Goal: Task Accomplishment & Management: Manage account settings

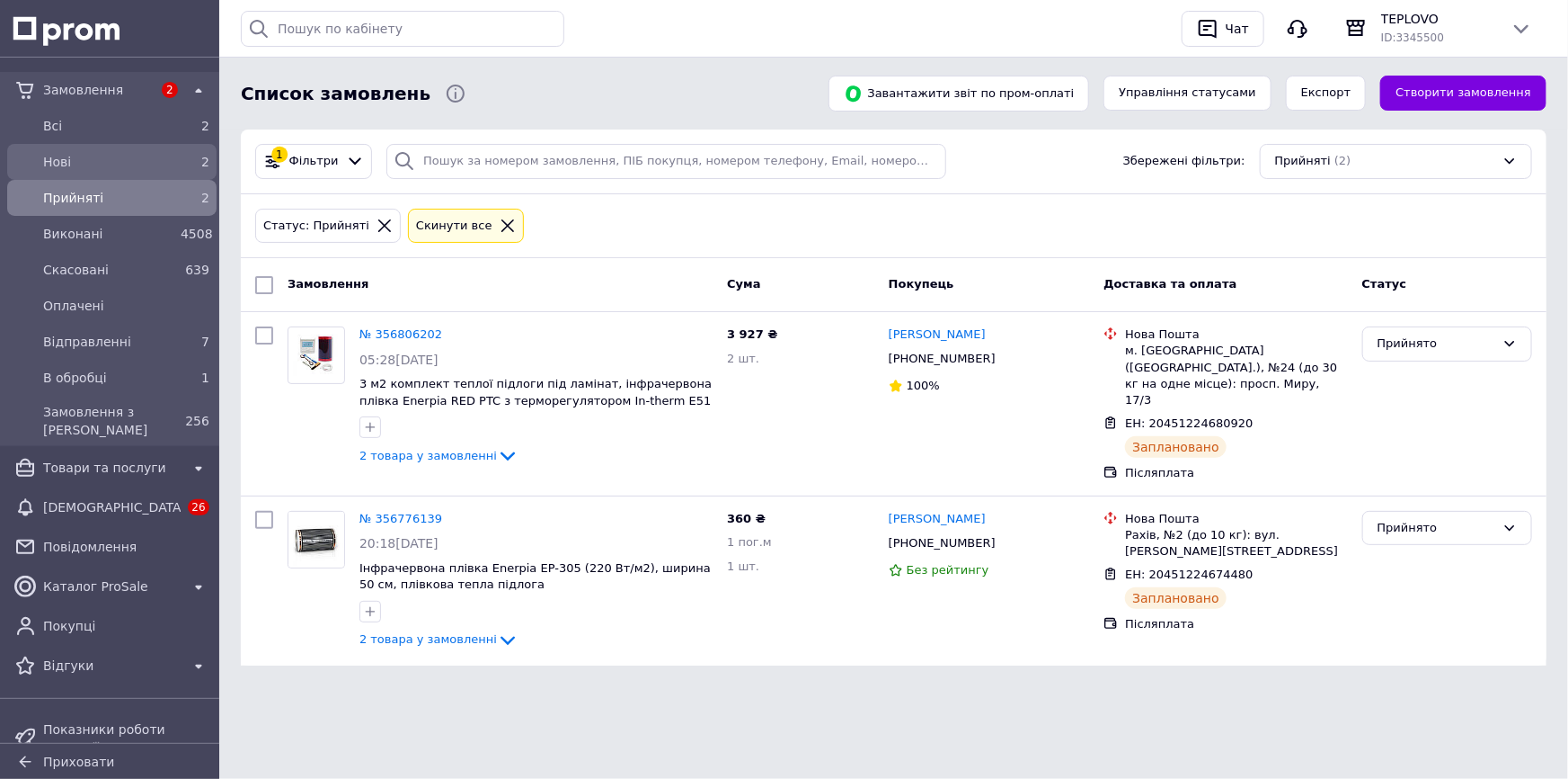
click at [49, 157] on span "Нові" at bounding box center [108, 162] width 130 height 18
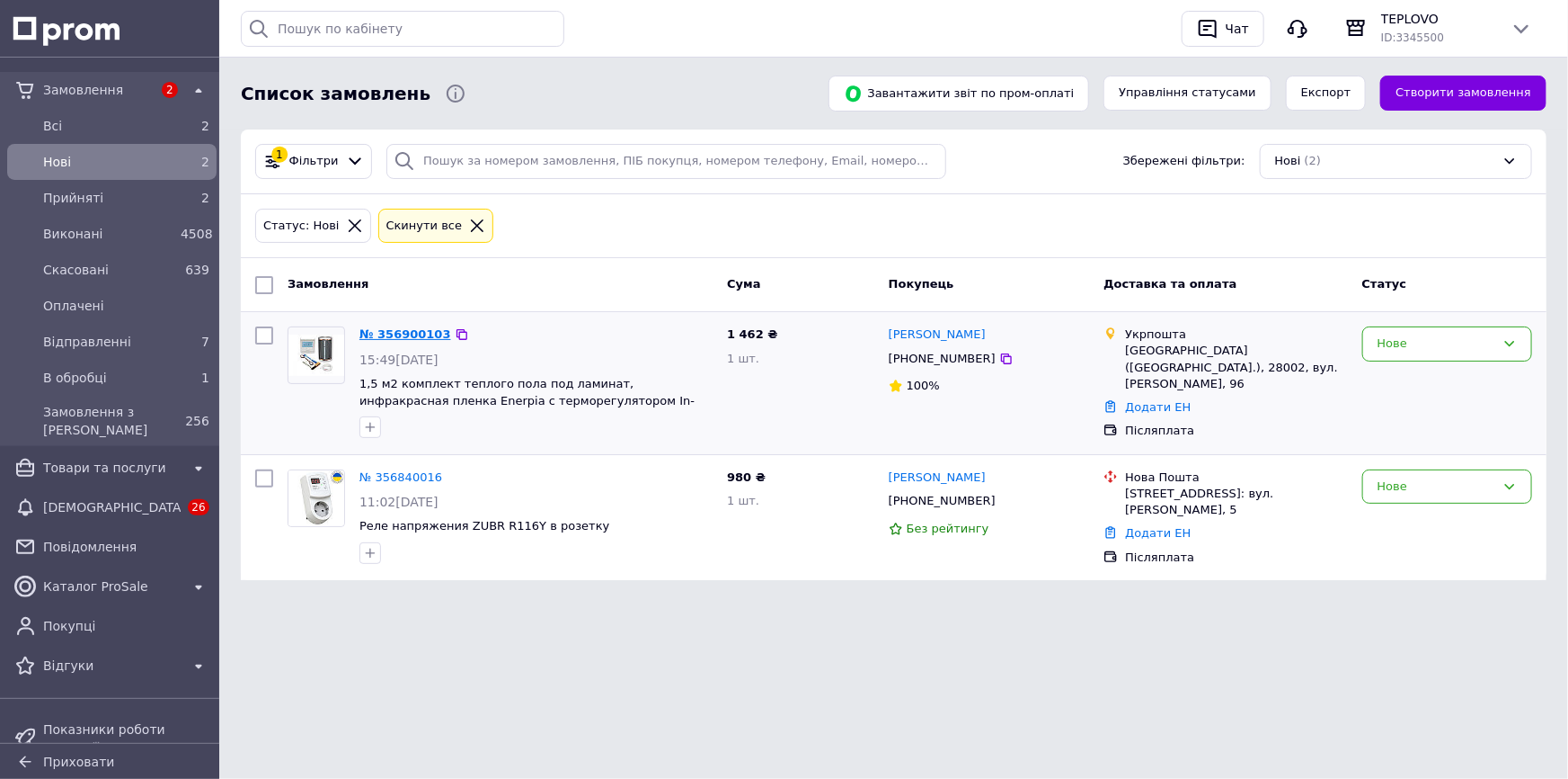
click at [386, 334] on link "№ 356900103" at bounding box center [405, 334] width 92 height 13
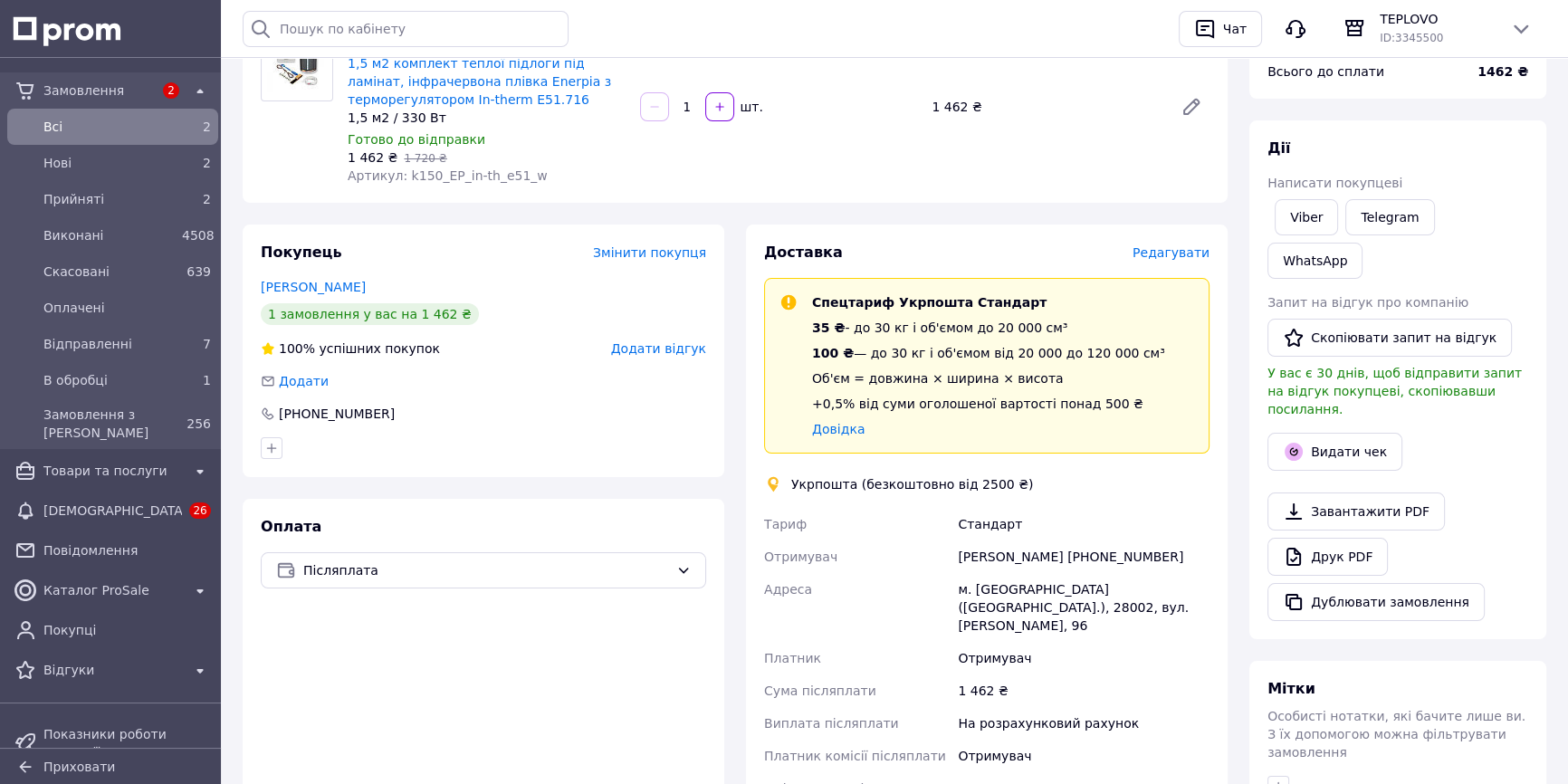
scroll to position [164, 0]
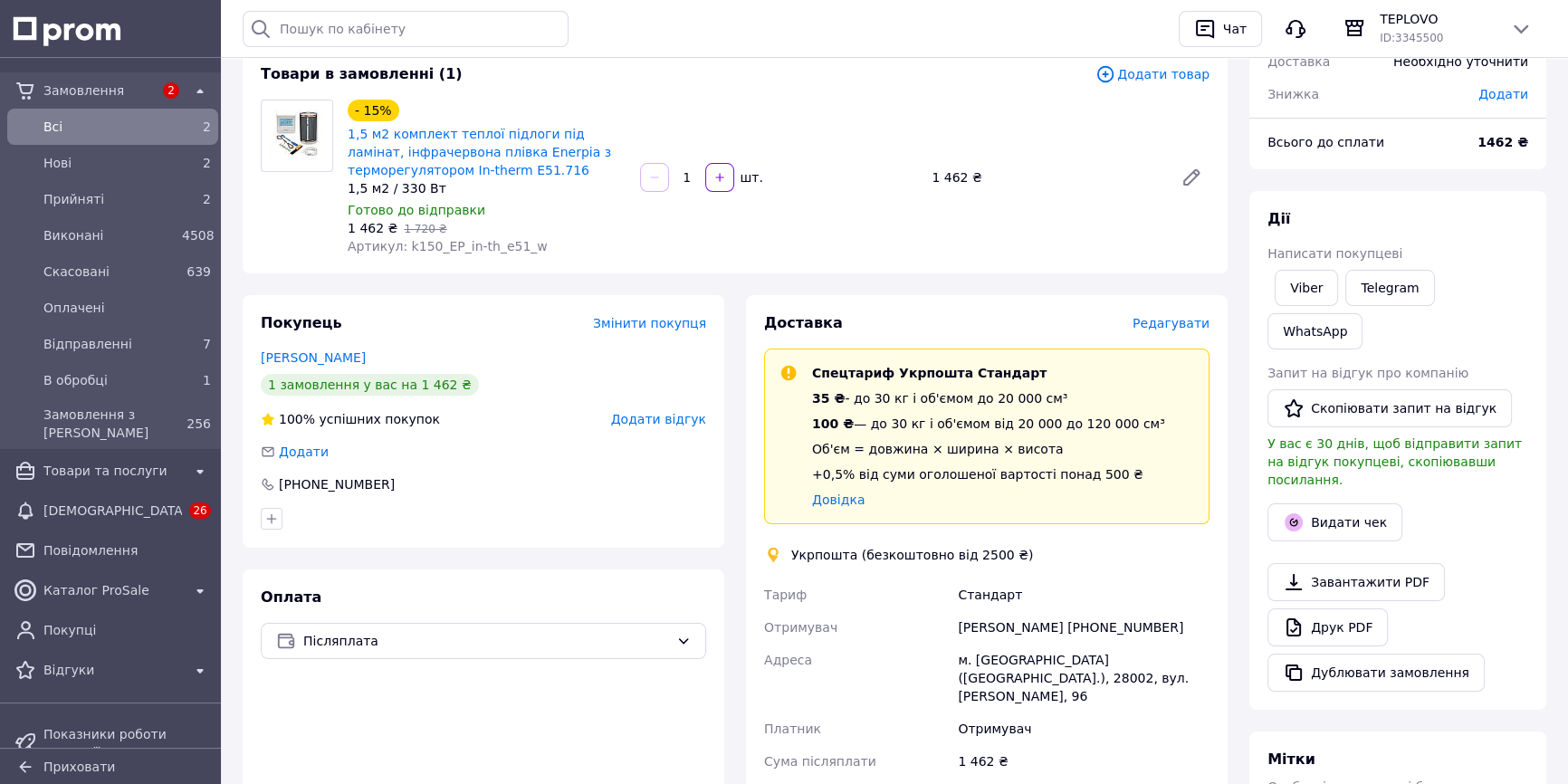
click at [740, 421] on div "Доставка Редагувати Спецтариф Укрпошта Стандарт 35 ₴ - до 30 кг і об'ємом до 20…" at bounding box center [986, 681] width 503 height 772
click at [738, 396] on div "Доставка Редагувати Спецтариф Укрпошта Стандарт 35 ₴ - до 30 кг і об'ємом до 20…" at bounding box center [986, 681] width 503 height 772
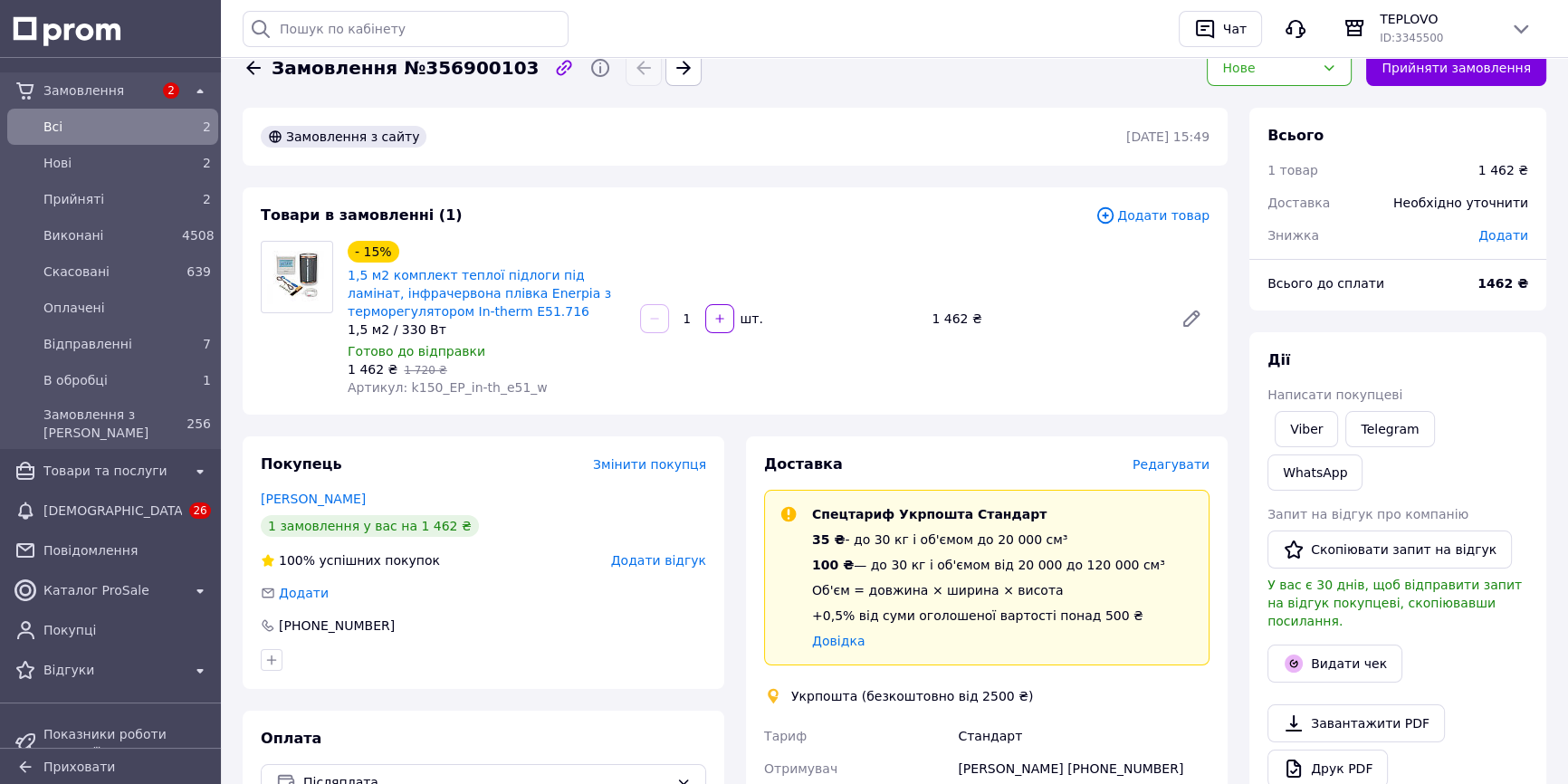
scroll to position [0, 0]
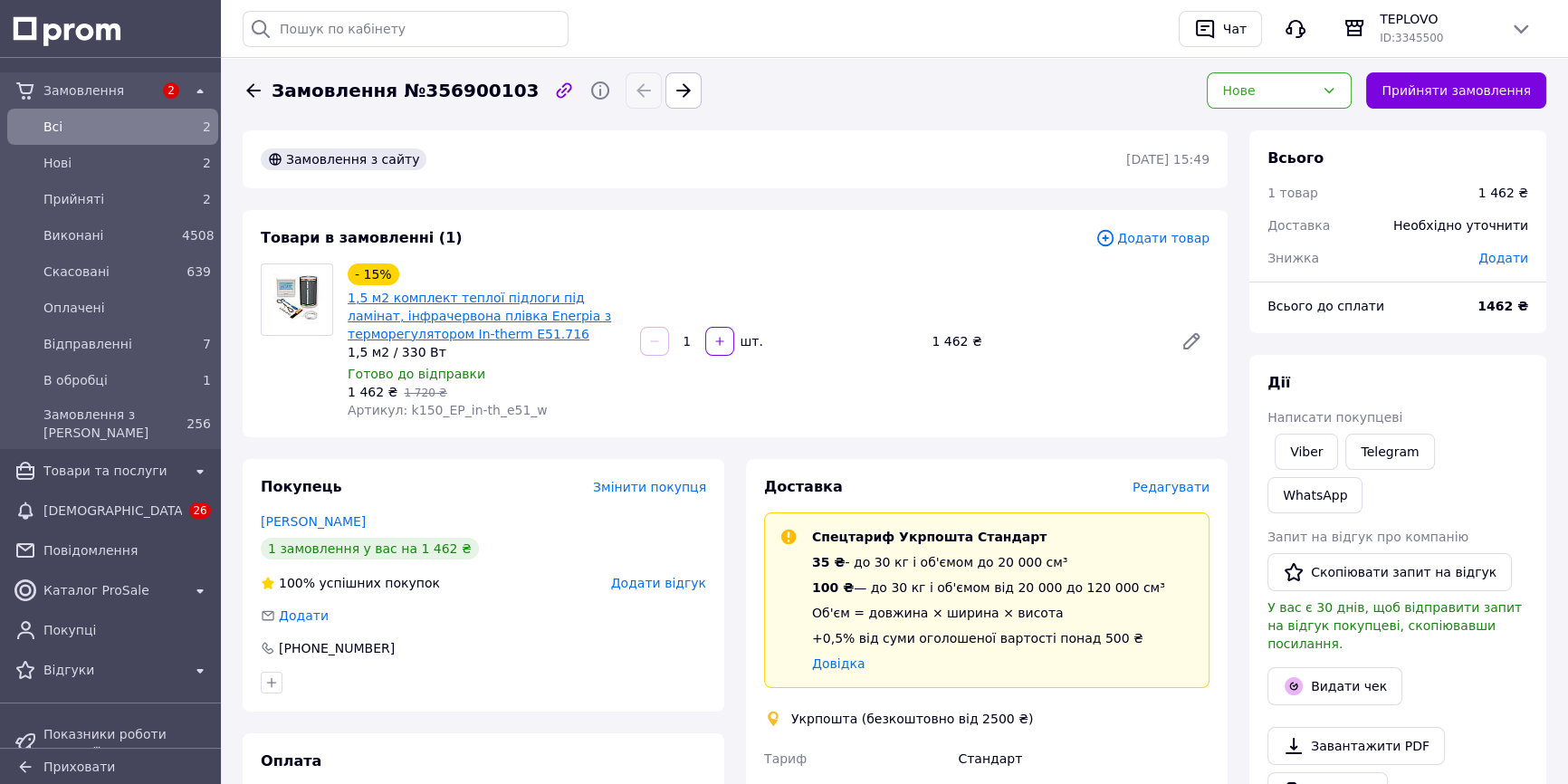
click at [471, 303] on link "1,5 м2 комплект теплої підлоги під ламінат, інфрачервона плівка Enerpia з термо…" at bounding box center [479, 315] width 263 height 50
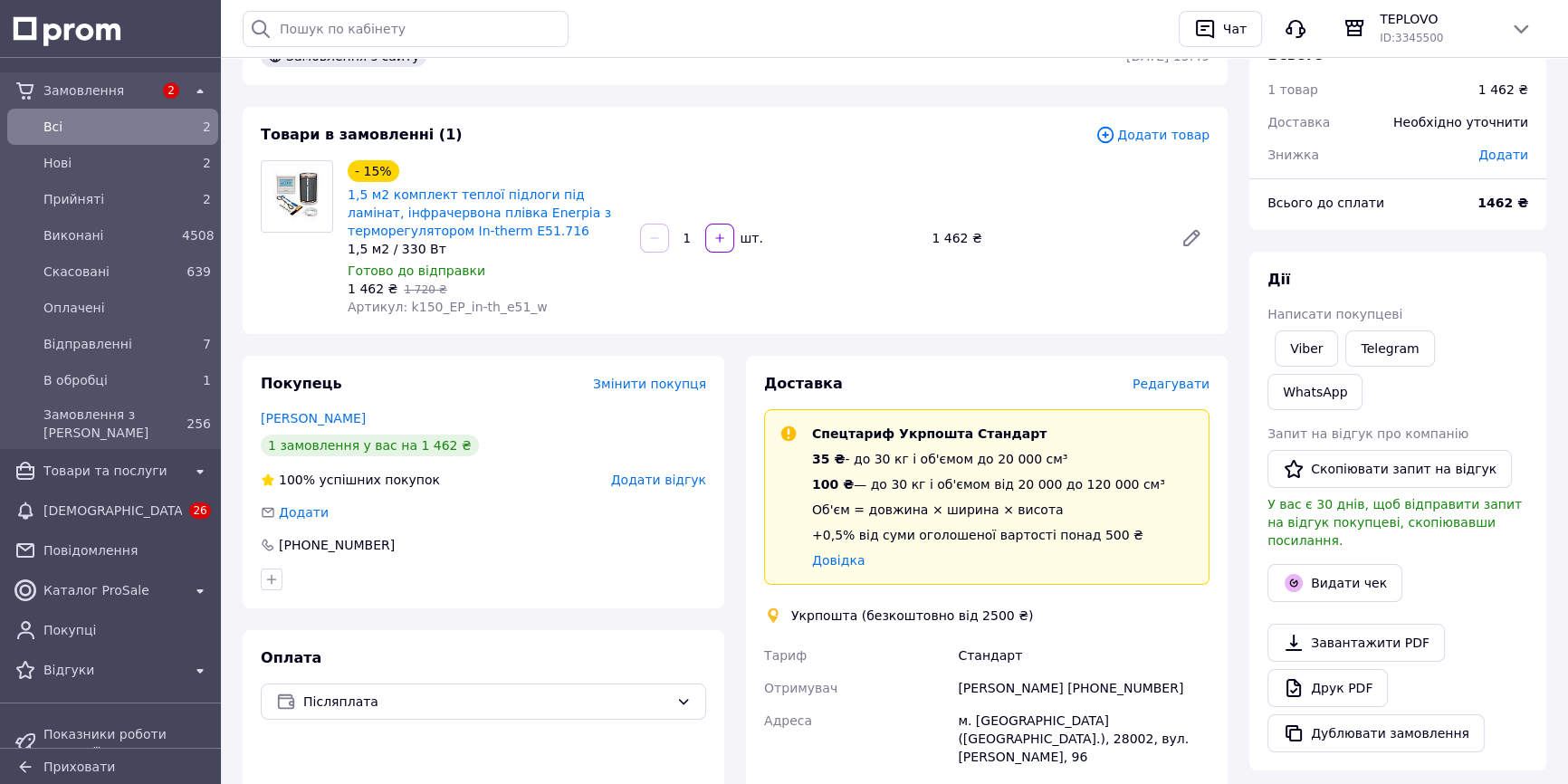
scroll to position [82, 0]
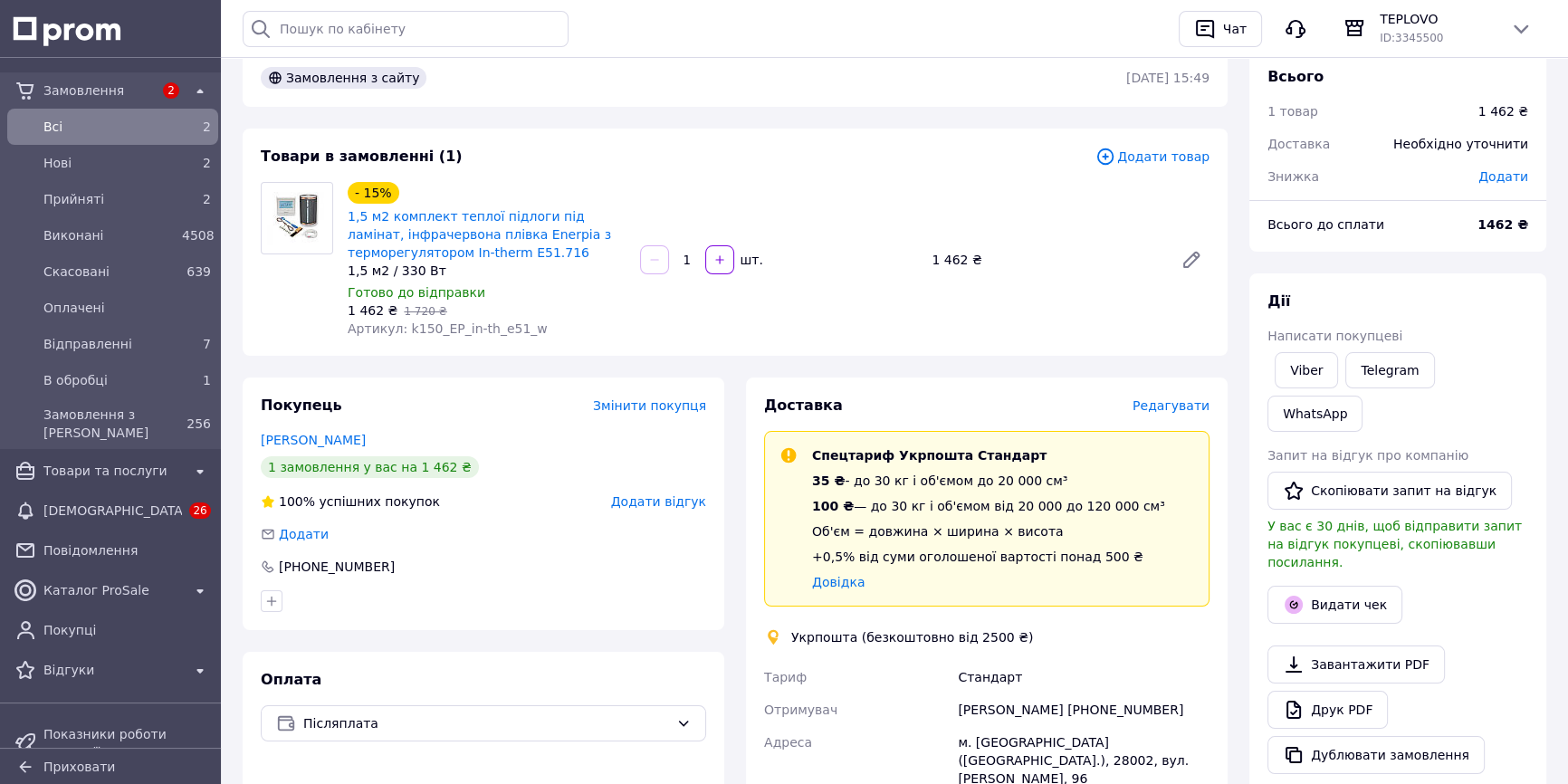
click at [733, 377] on div "Покупець Змінити покупця Кузьменко Роман 1 замовлення у вас на 1 462 ₴ 100% усп…" at bounding box center [484, 764] width 503 height 772
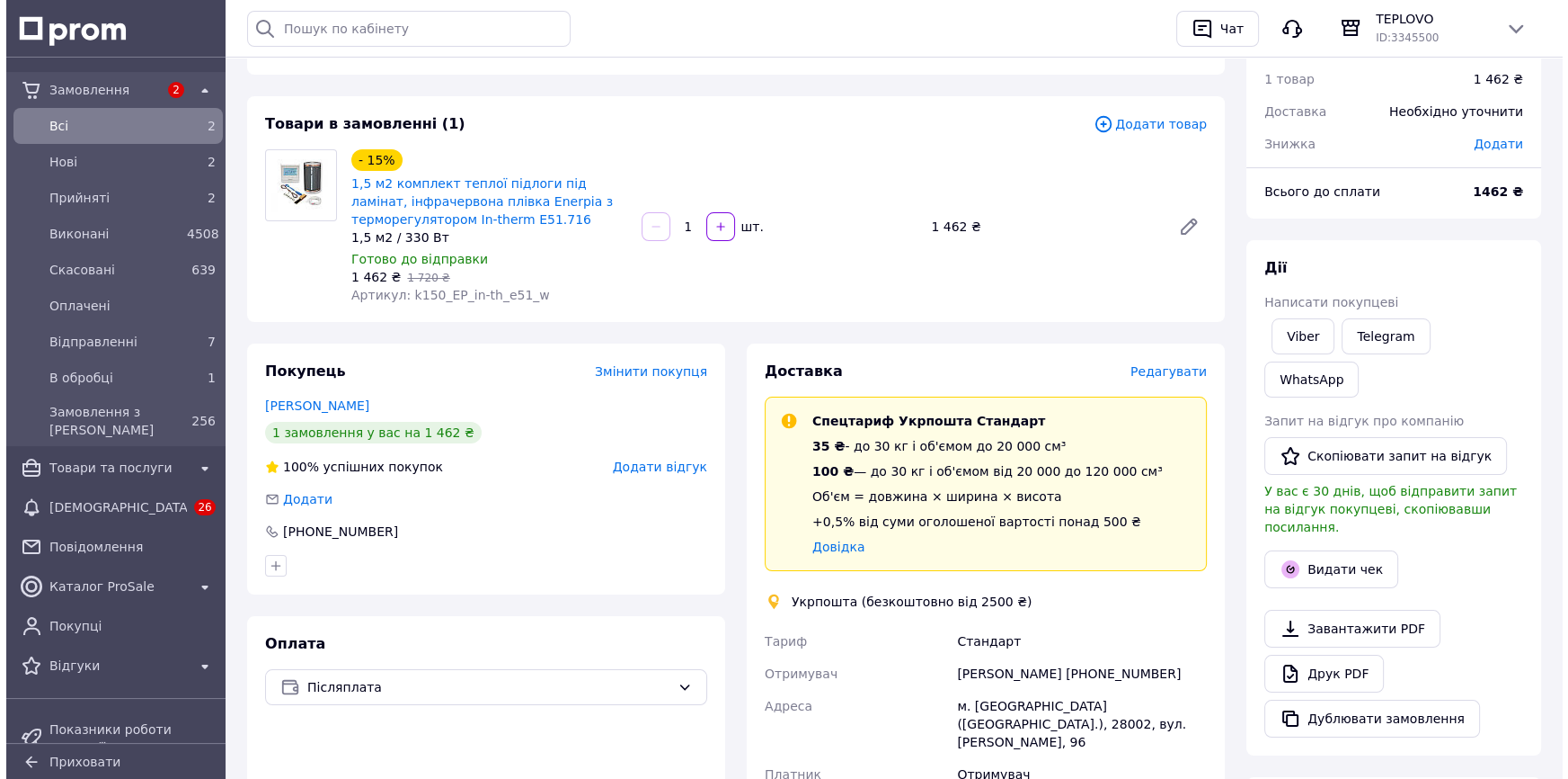
scroll to position [163, 0]
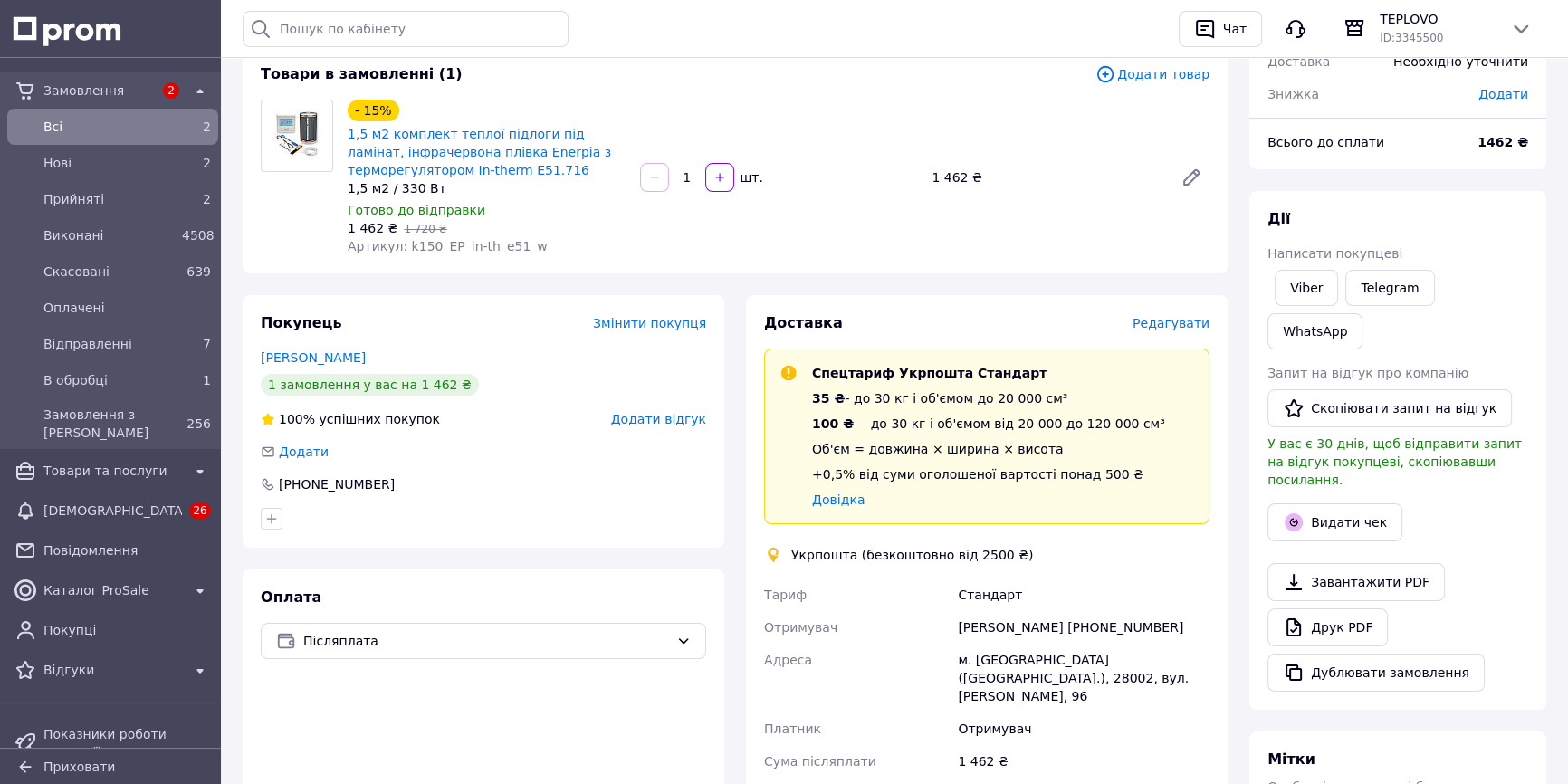
click at [1188, 326] on span "Редагувати" at bounding box center [1171, 322] width 77 height 15
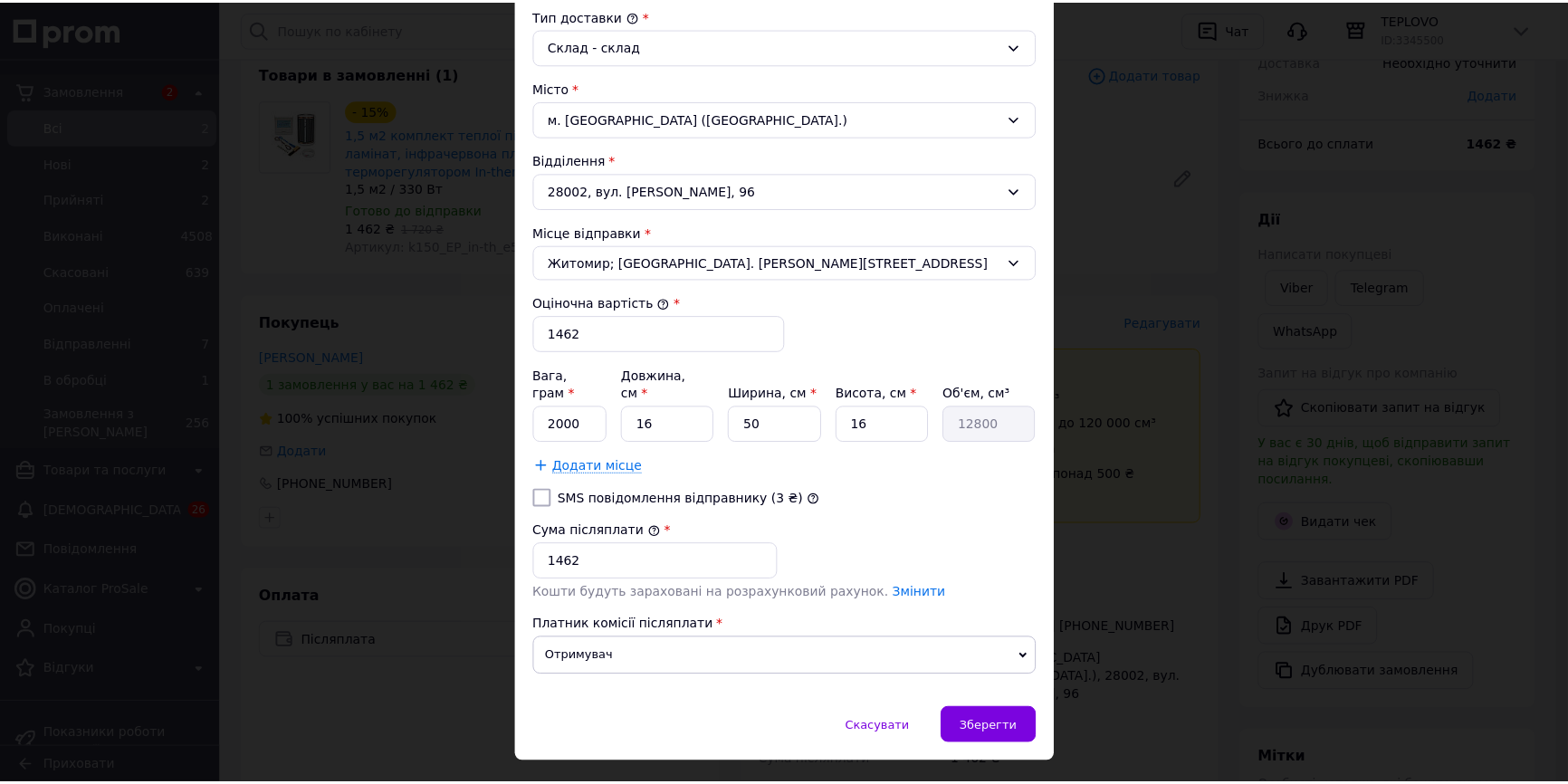
scroll to position [514, 0]
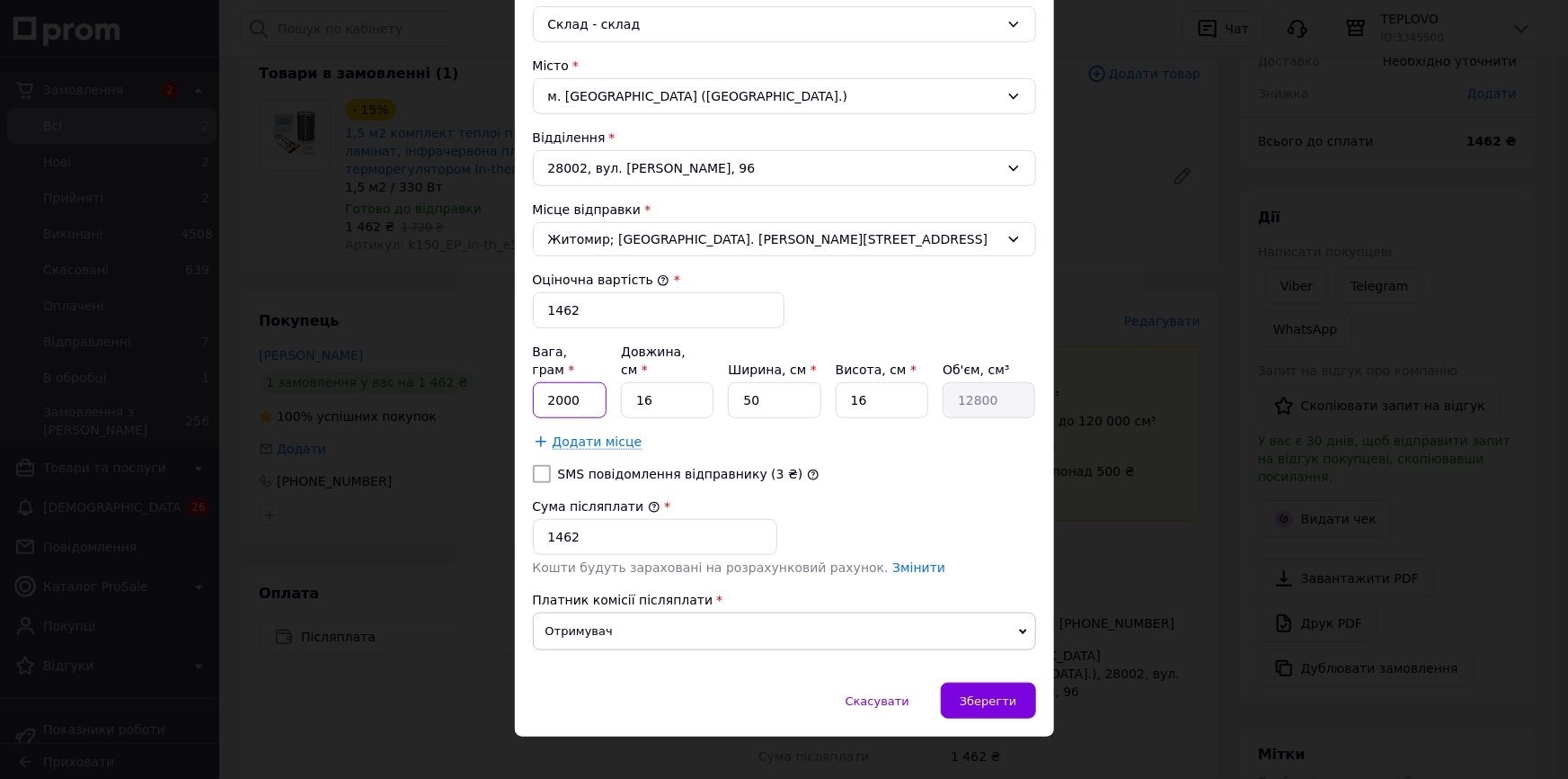
click at [552, 382] on input "2000" at bounding box center [570, 399] width 74 height 36
click at [578, 382] on input "2000" at bounding box center [570, 399] width 74 height 36
drag, startPoint x: 653, startPoint y: 382, endPoint x: 641, endPoint y: 379, distance: 12.4
click at [641, 382] on input "16" at bounding box center [667, 399] width 93 height 36
type input "11"
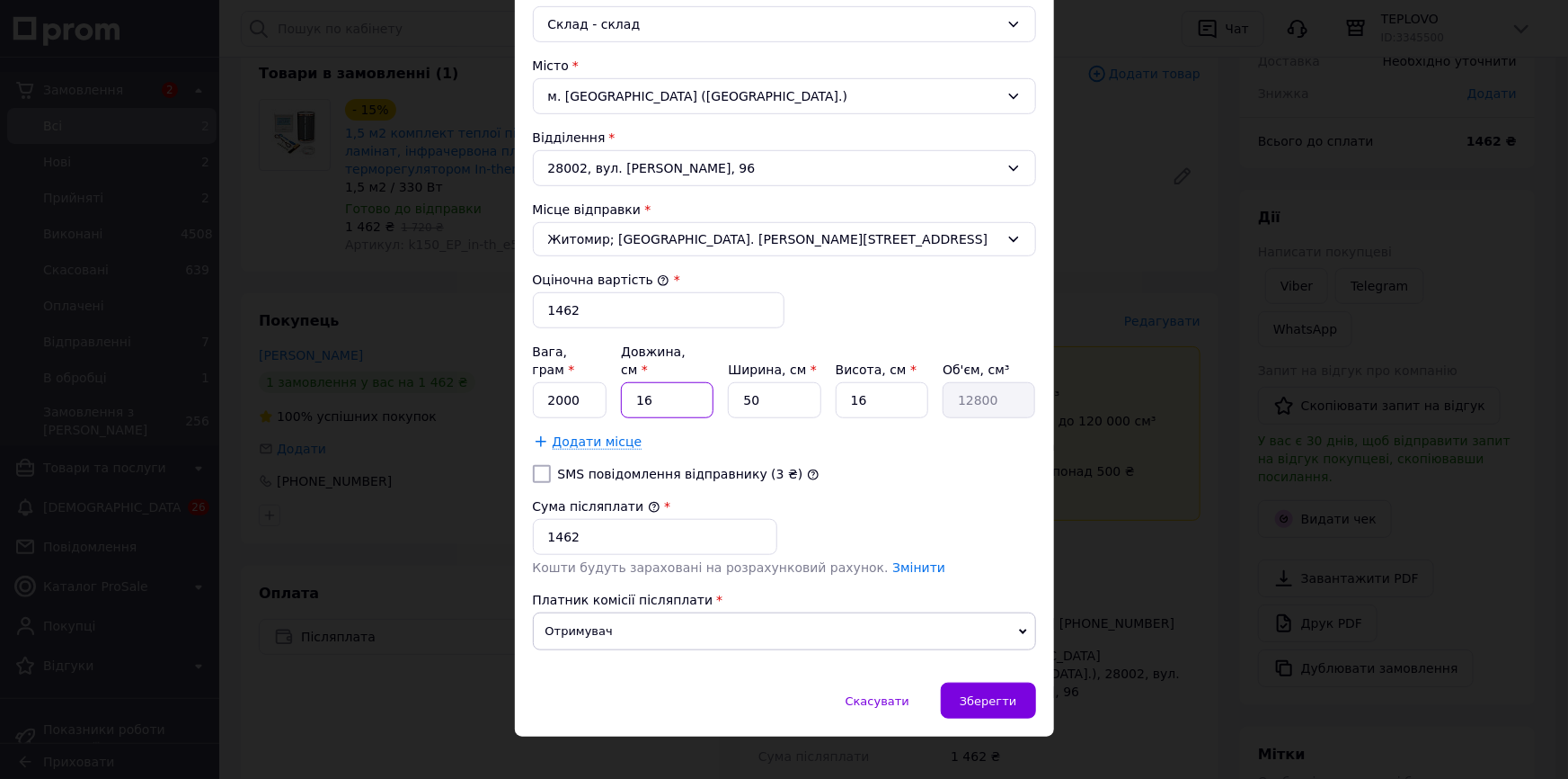
type input "8800"
type input "11"
drag, startPoint x: 747, startPoint y: 371, endPoint x: 737, endPoint y: 371, distance: 10.0
click at [737, 382] on input "50" at bounding box center [774, 399] width 93 height 36
type input "1"
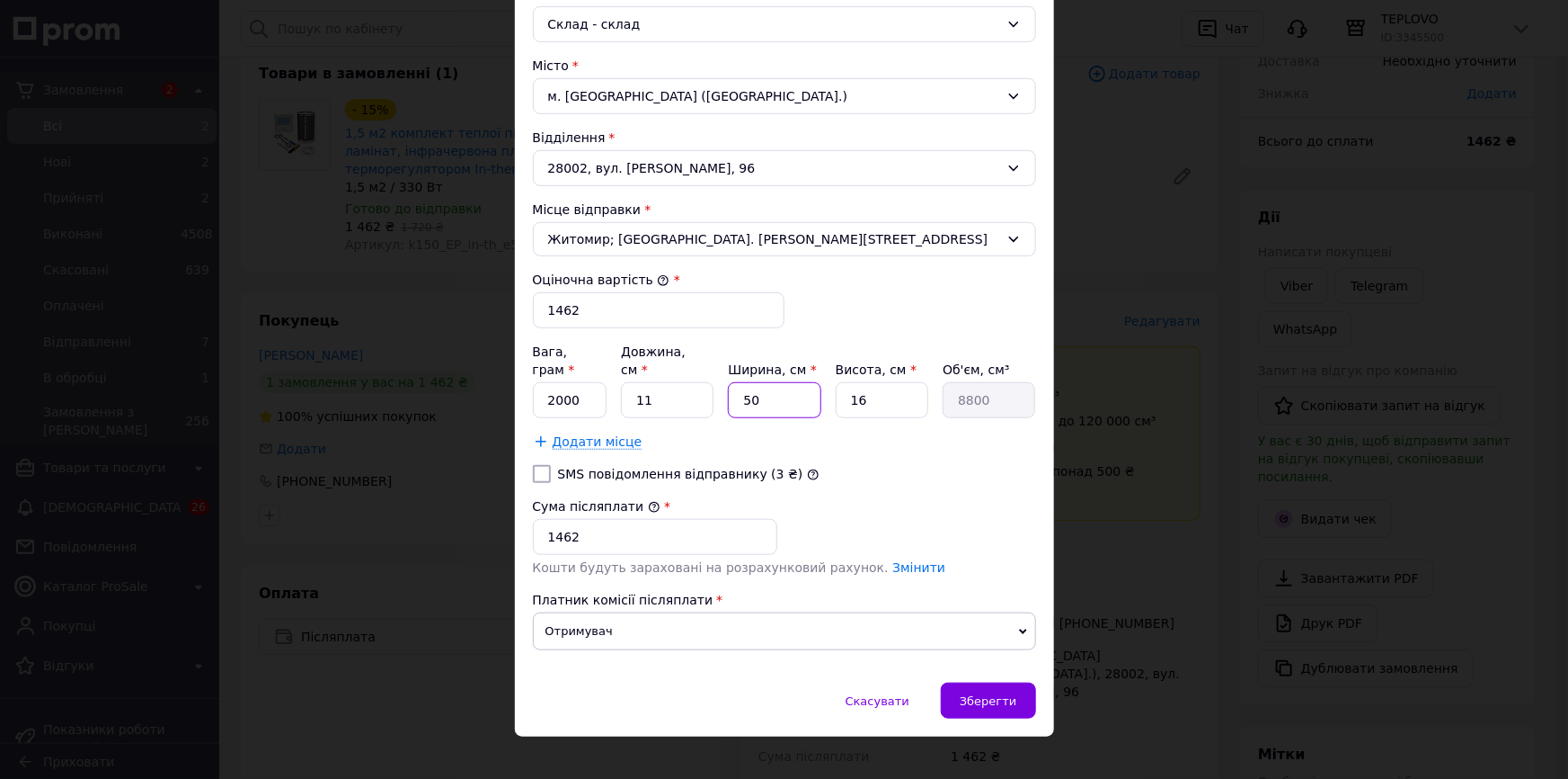
type input "176"
type input "14"
type input "2464"
type input "14"
drag, startPoint x: 864, startPoint y: 385, endPoint x: 838, endPoint y: 381, distance: 26.3
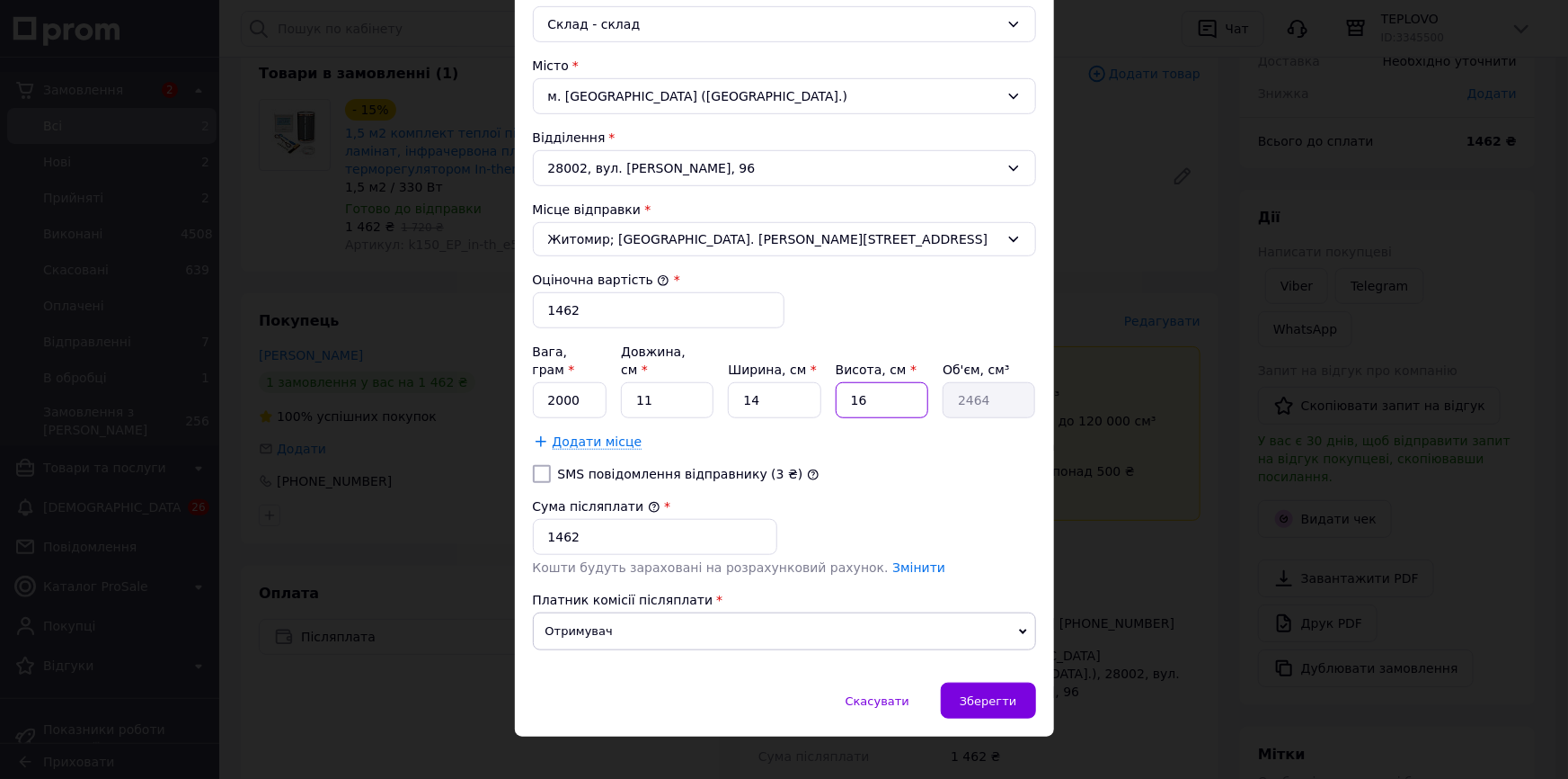
click at [838, 382] on input "16" at bounding box center [882, 399] width 93 height 36
type input "1"
type input "154"
type input "11"
type input "1694"
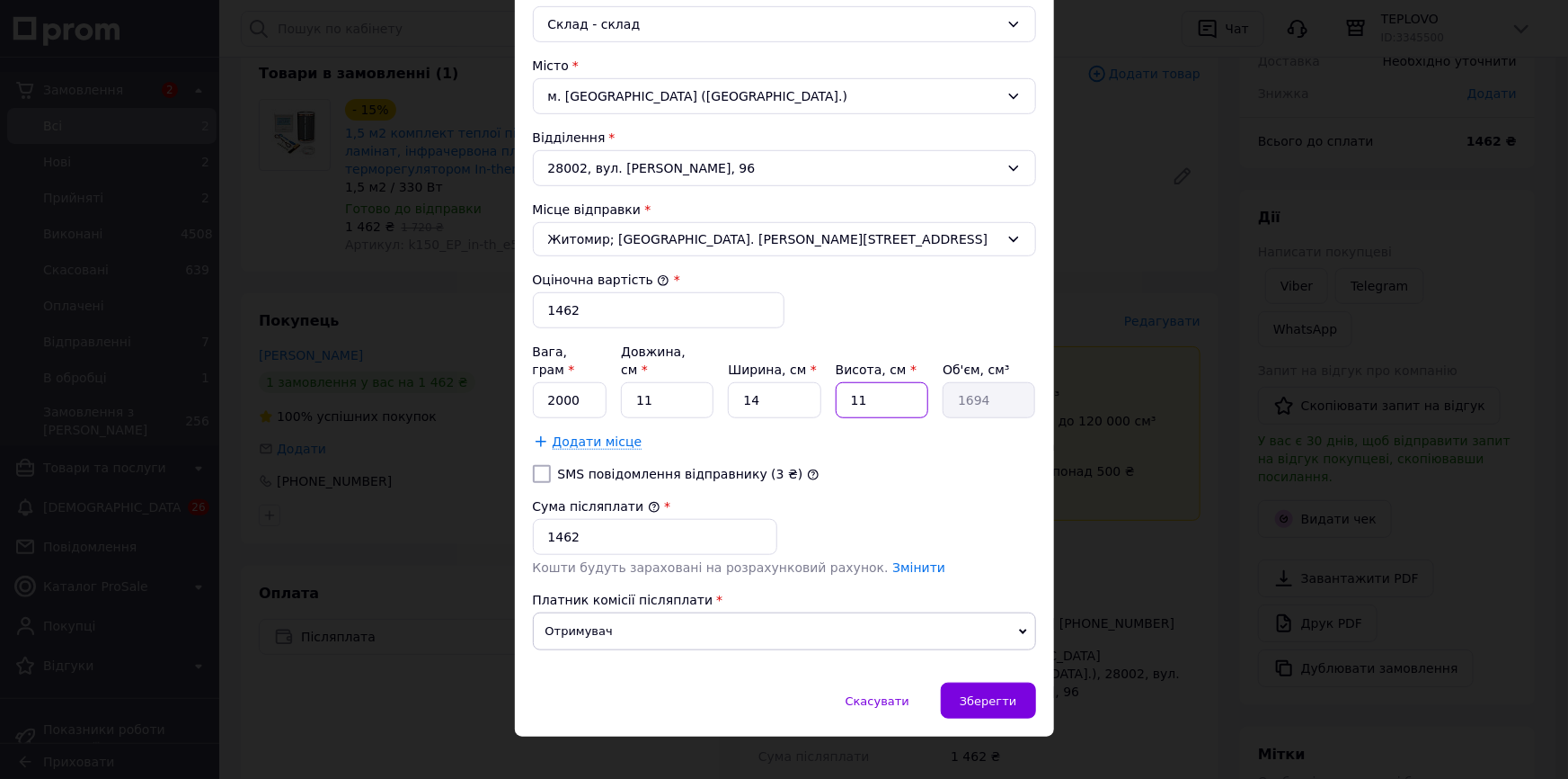
type input "112"
type input "17248"
type input "112"
click at [998, 694] on span "Зберегти" at bounding box center [988, 701] width 57 height 13
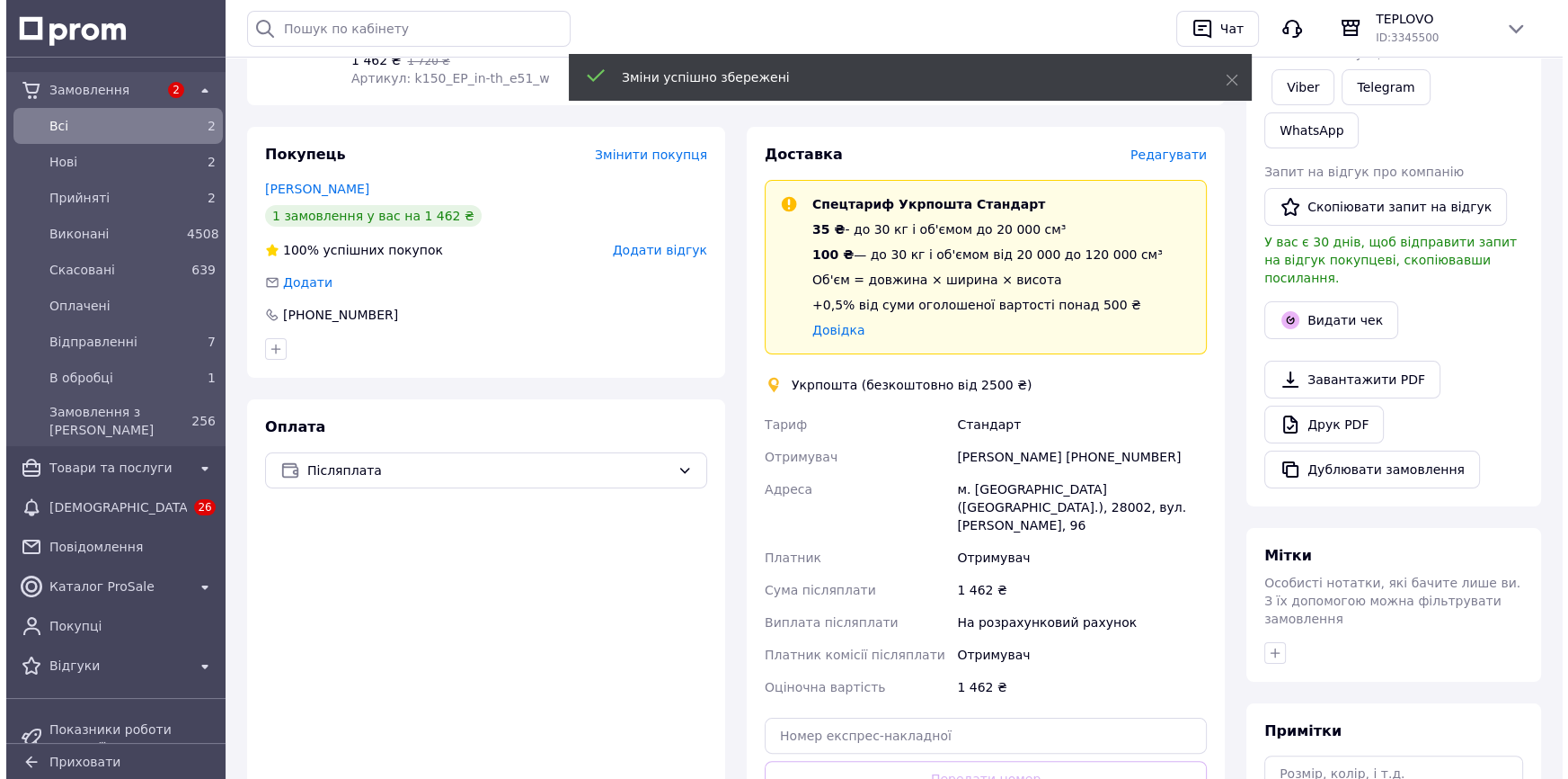
scroll to position [326, 0]
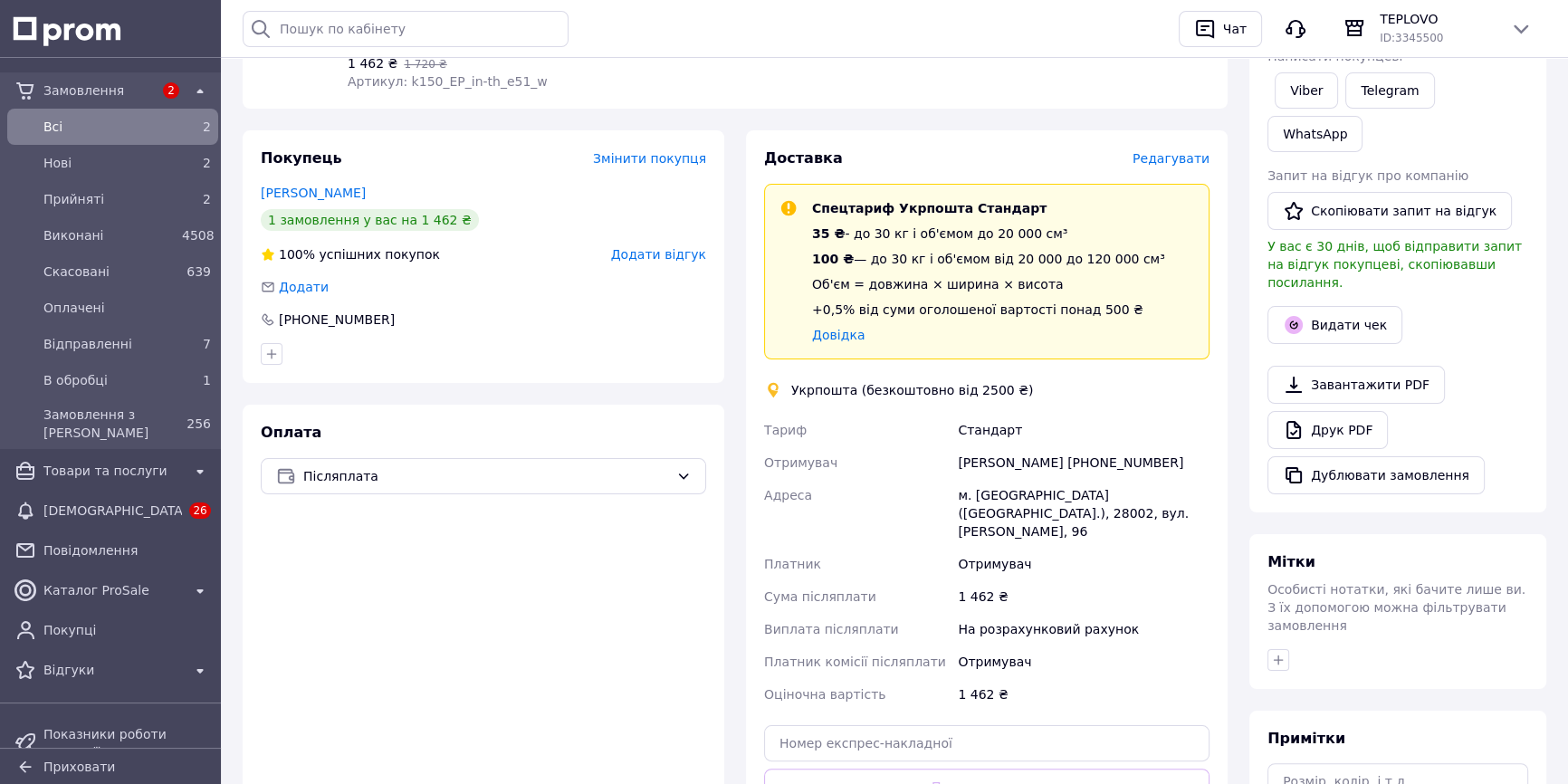
click at [1157, 154] on span "Редагувати" at bounding box center [1171, 158] width 77 height 15
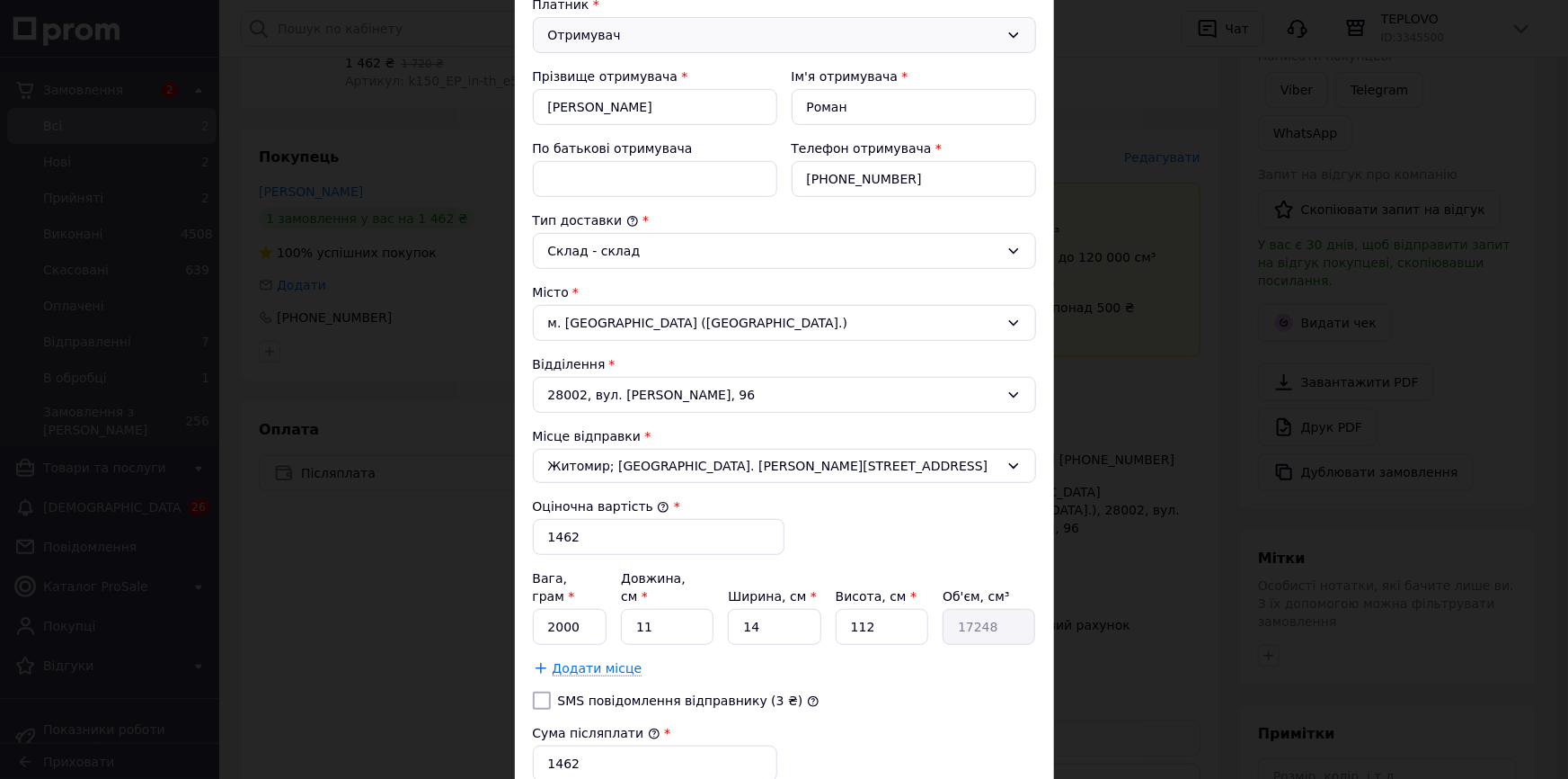
scroll to position [265, 0]
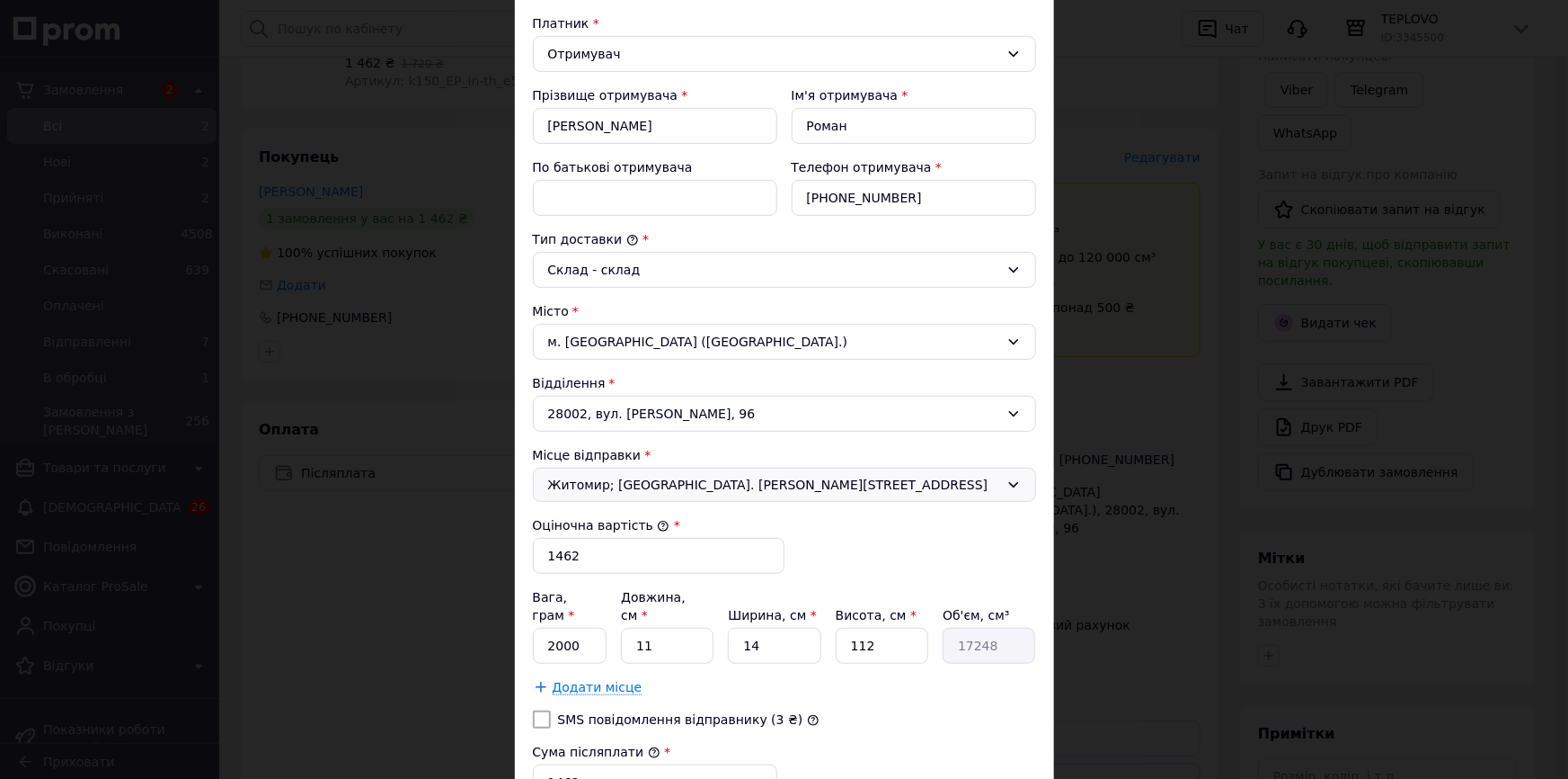
click at [797, 475] on span "Житомир; 10025, вул. Корольова, 46" at bounding box center [774, 484] width 451 height 18
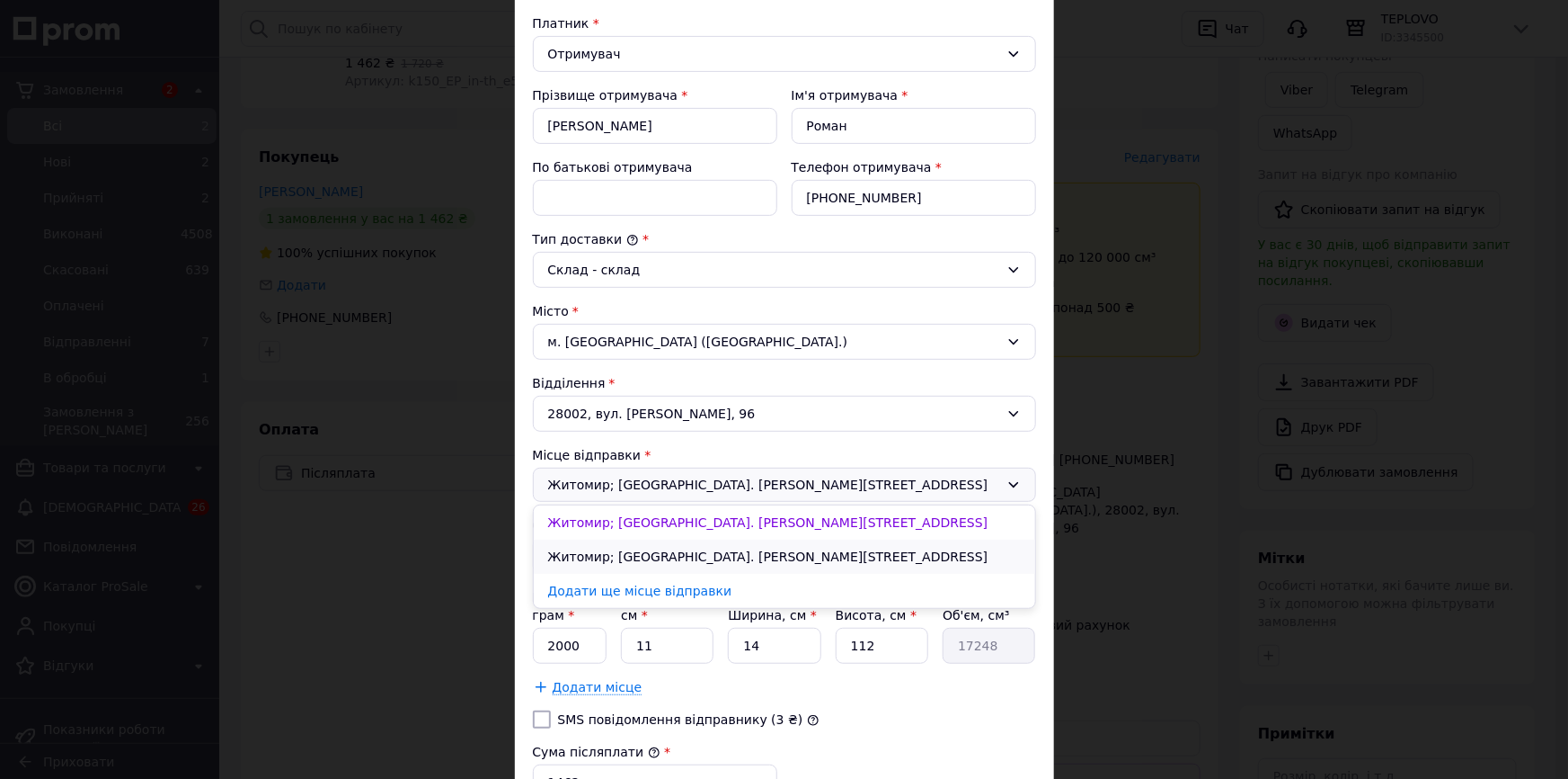
click at [710, 546] on li "Житомир; 10011, вул. Покровська, 54" at bounding box center [784, 555] width 501 height 34
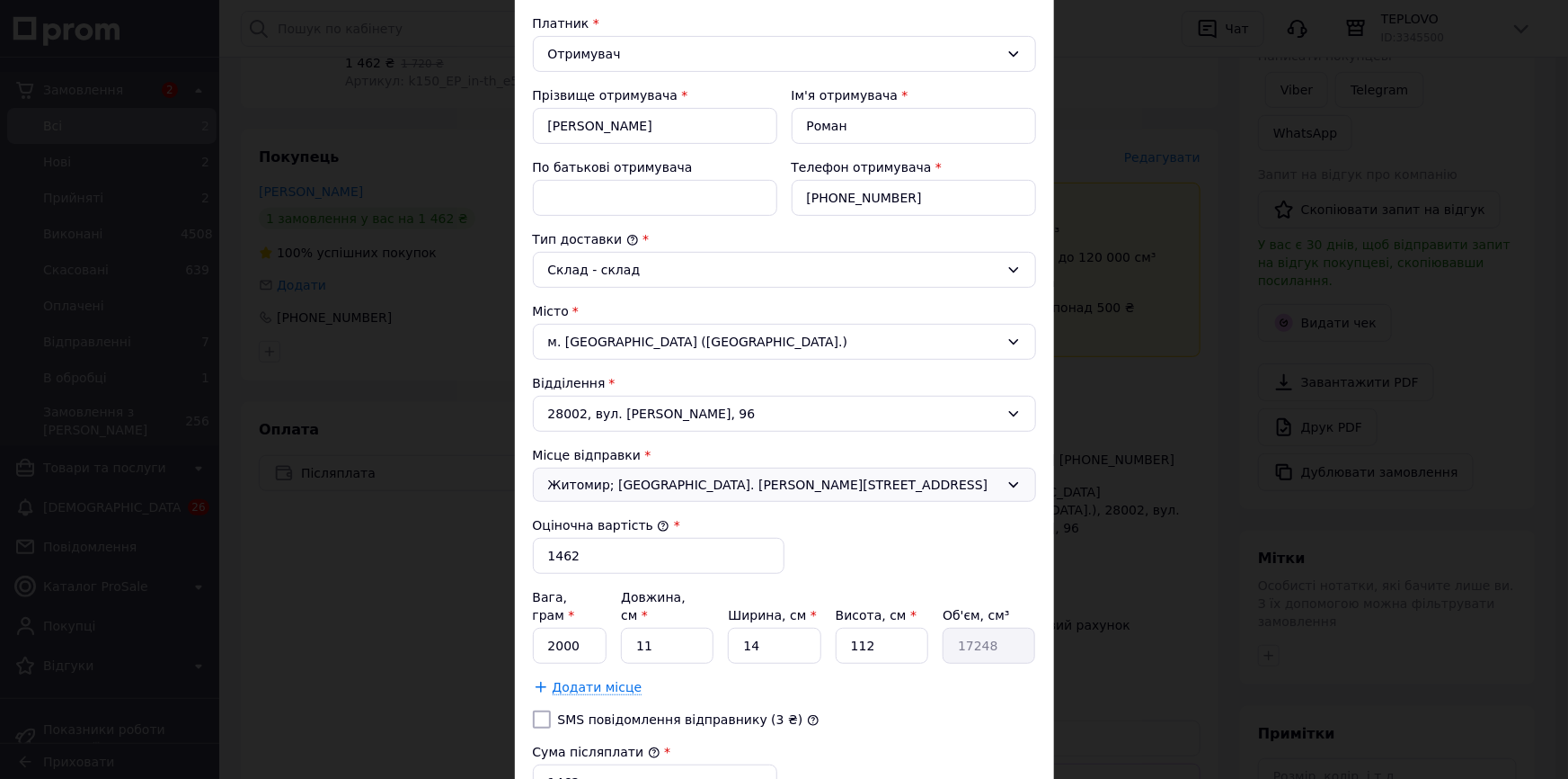
click at [781, 481] on span "Житомир; 10011, вул. Покровська, 54" at bounding box center [774, 484] width 451 height 18
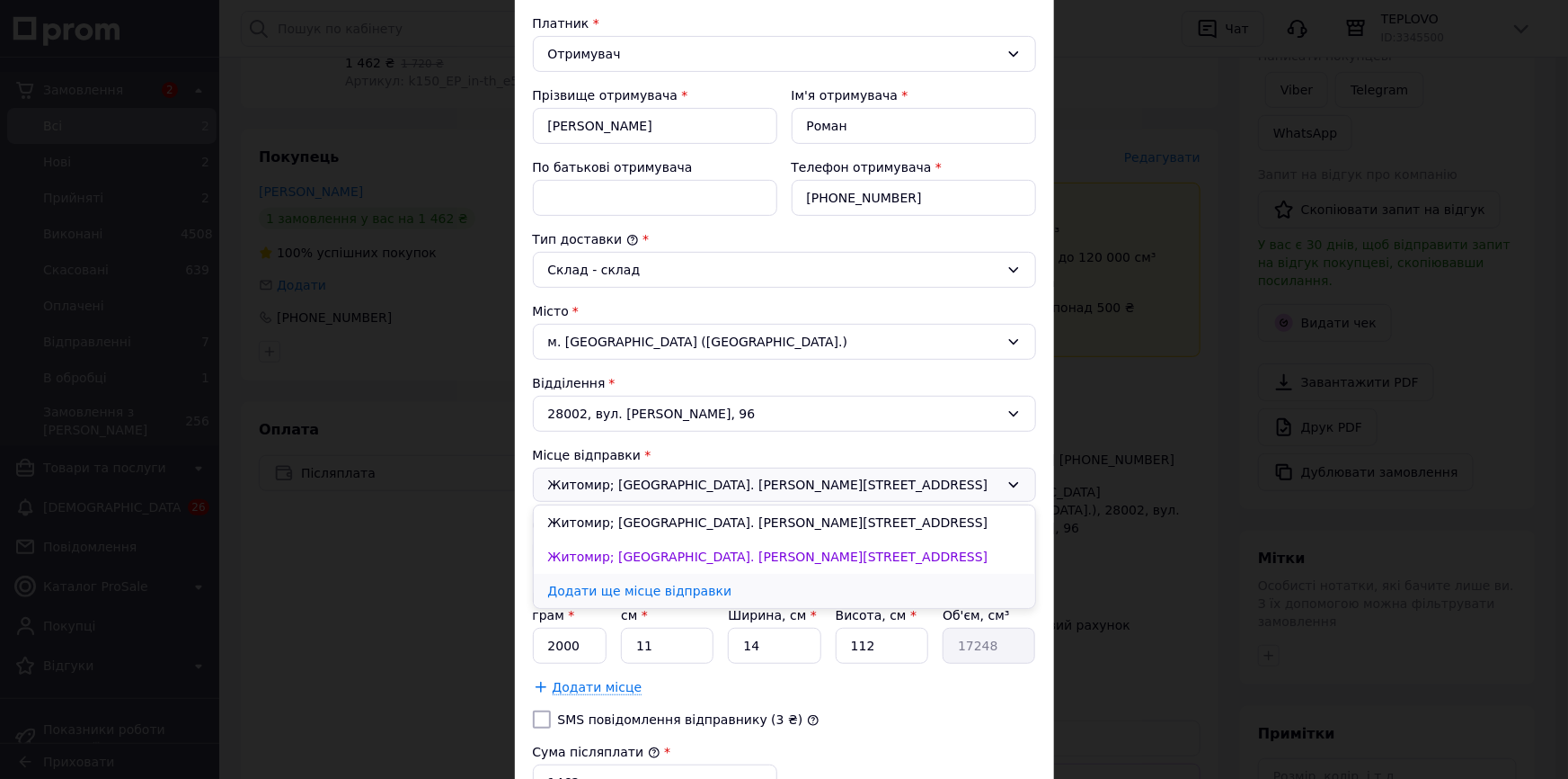
click at [602, 592] on link "Додати ще місце відправки" at bounding box center [784, 590] width 501 height 34
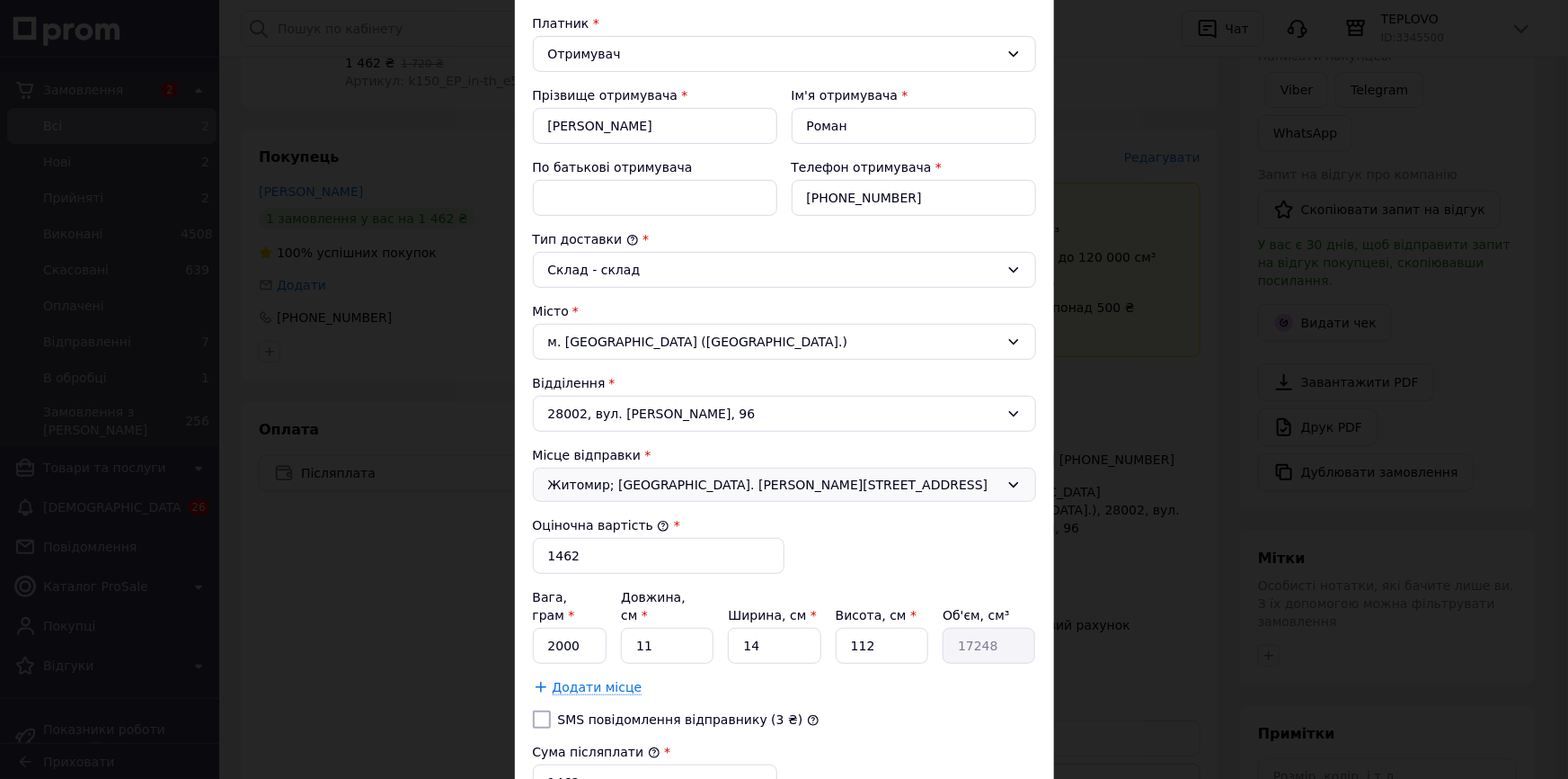
click at [699, 462] on div "Місце відправки * Житомир; 10011, вул. Покровська, 54" at bounding box center [784, 474] width 503 height 56
click at [708, 475] on span "Житомир; 10011, вул. Покровська, 54" at bounding box center [774, 484] width 451 height 18
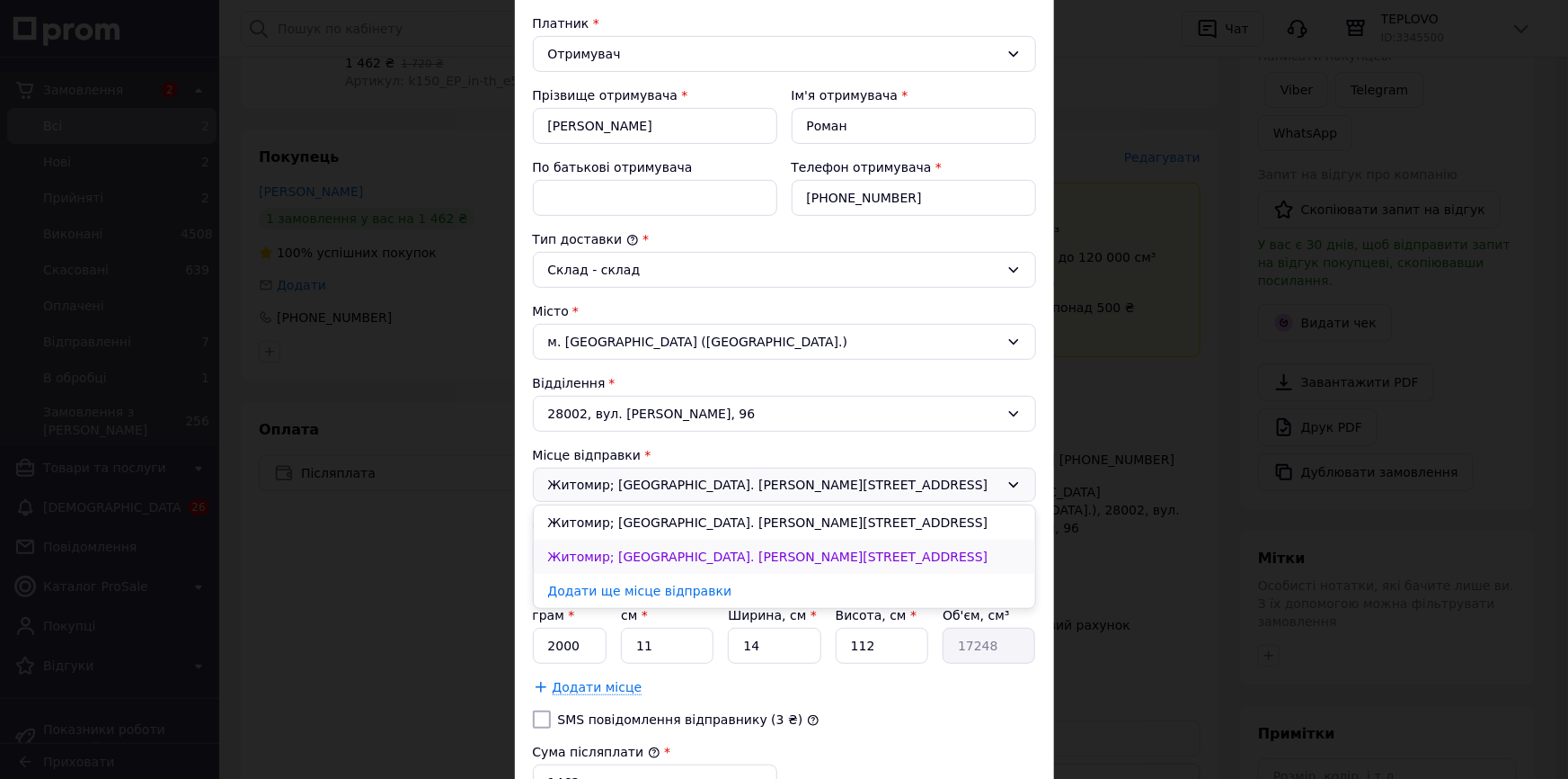
click at [752, 555] on li "Житомир; 10011, вул. Покровська, 54" at bounding box center [784, 555] width 501 height 34
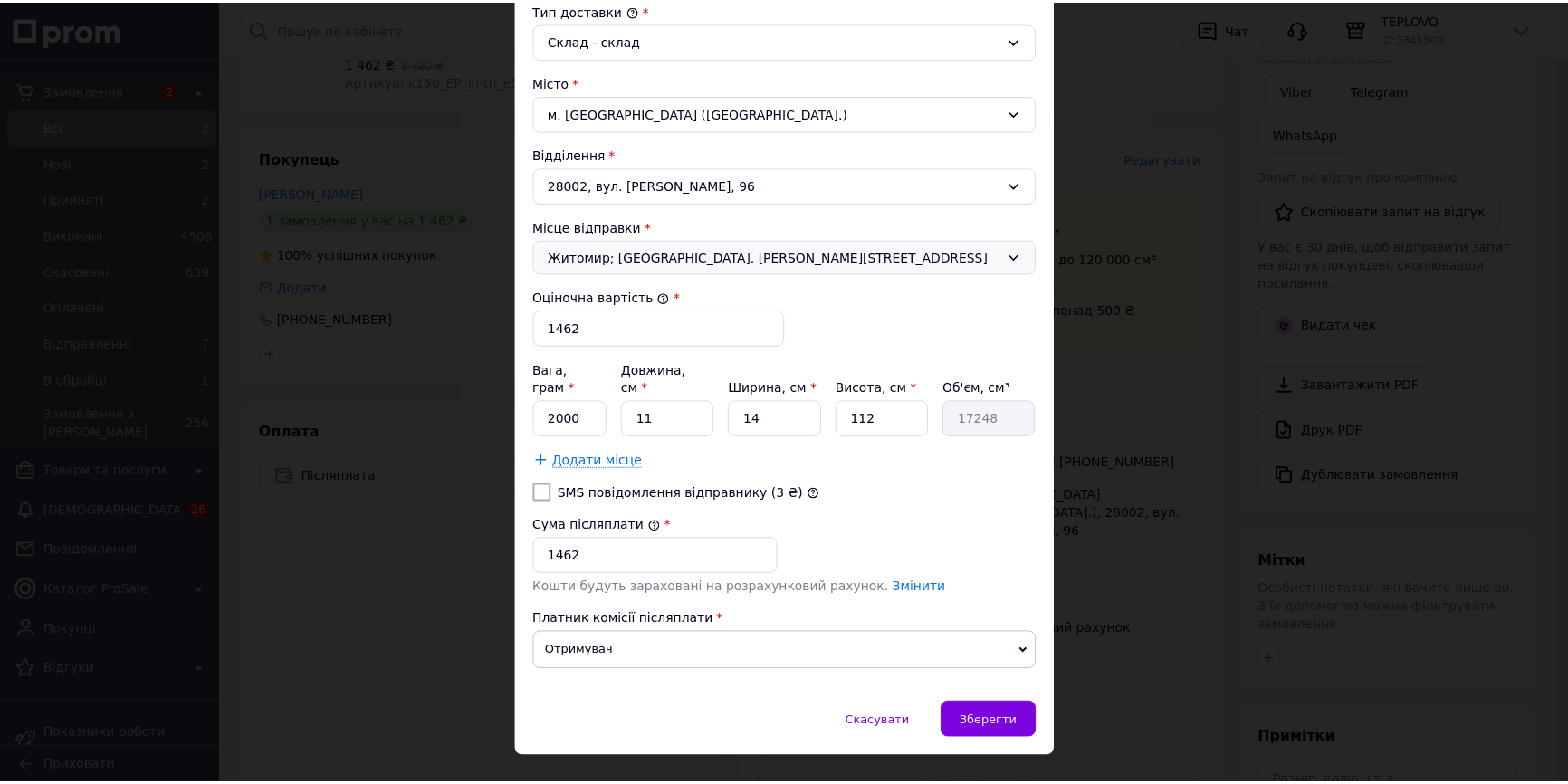
scroll to position [514, 0]
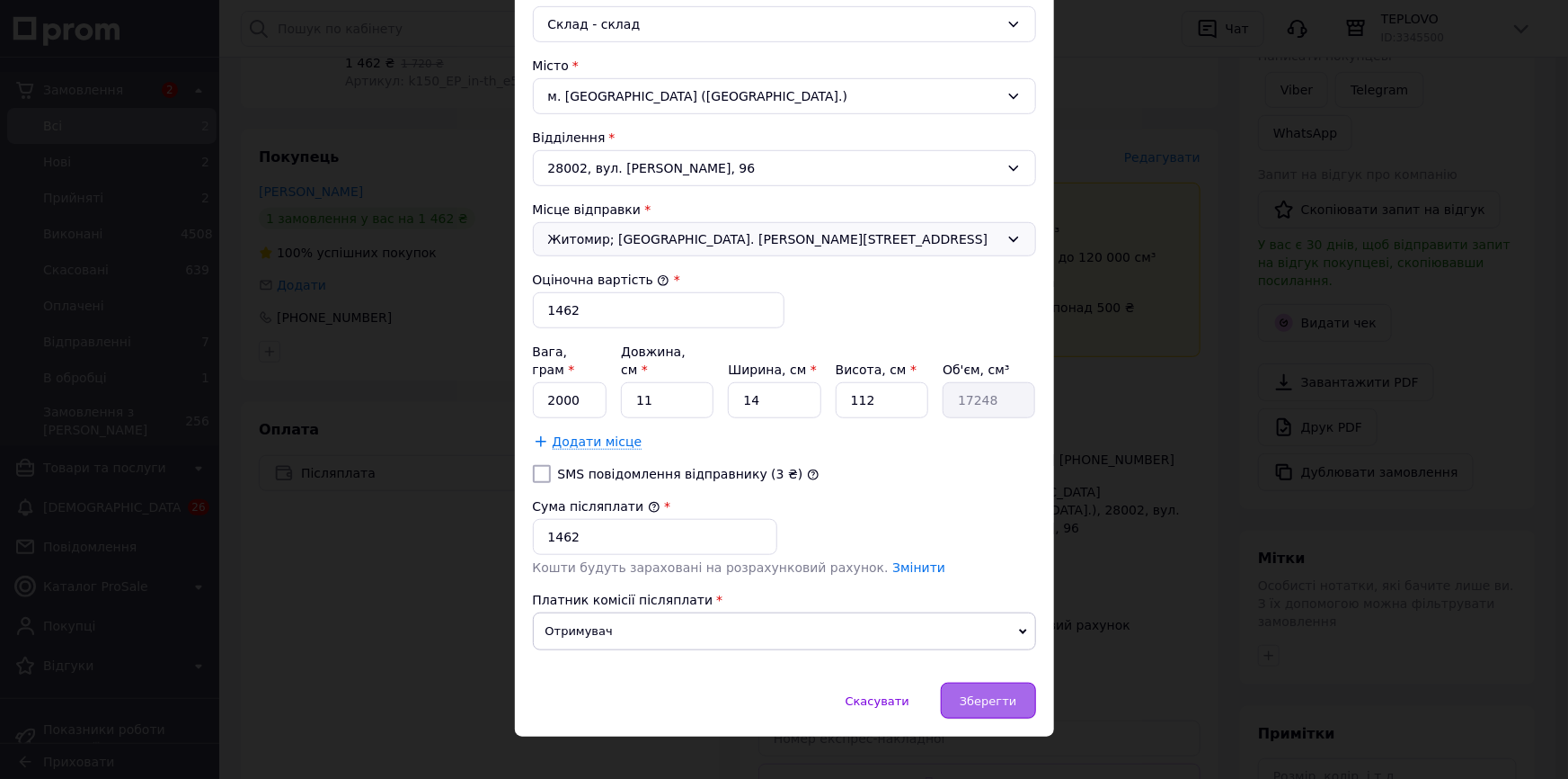
click at [981, 694] on span "Зберегти" at bounding box center [988, 701] width 57 height 13
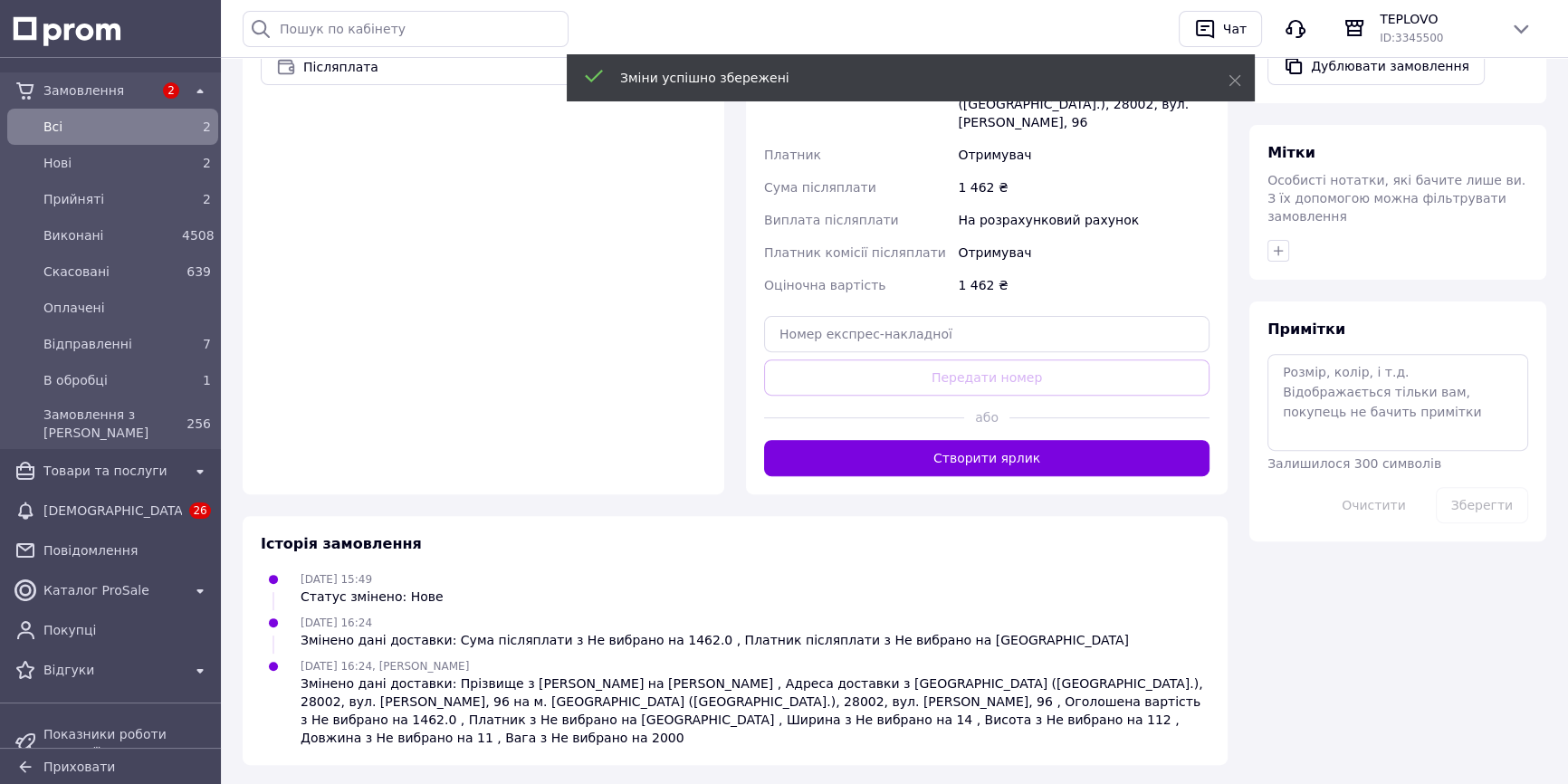
scroll to position [738, 0]
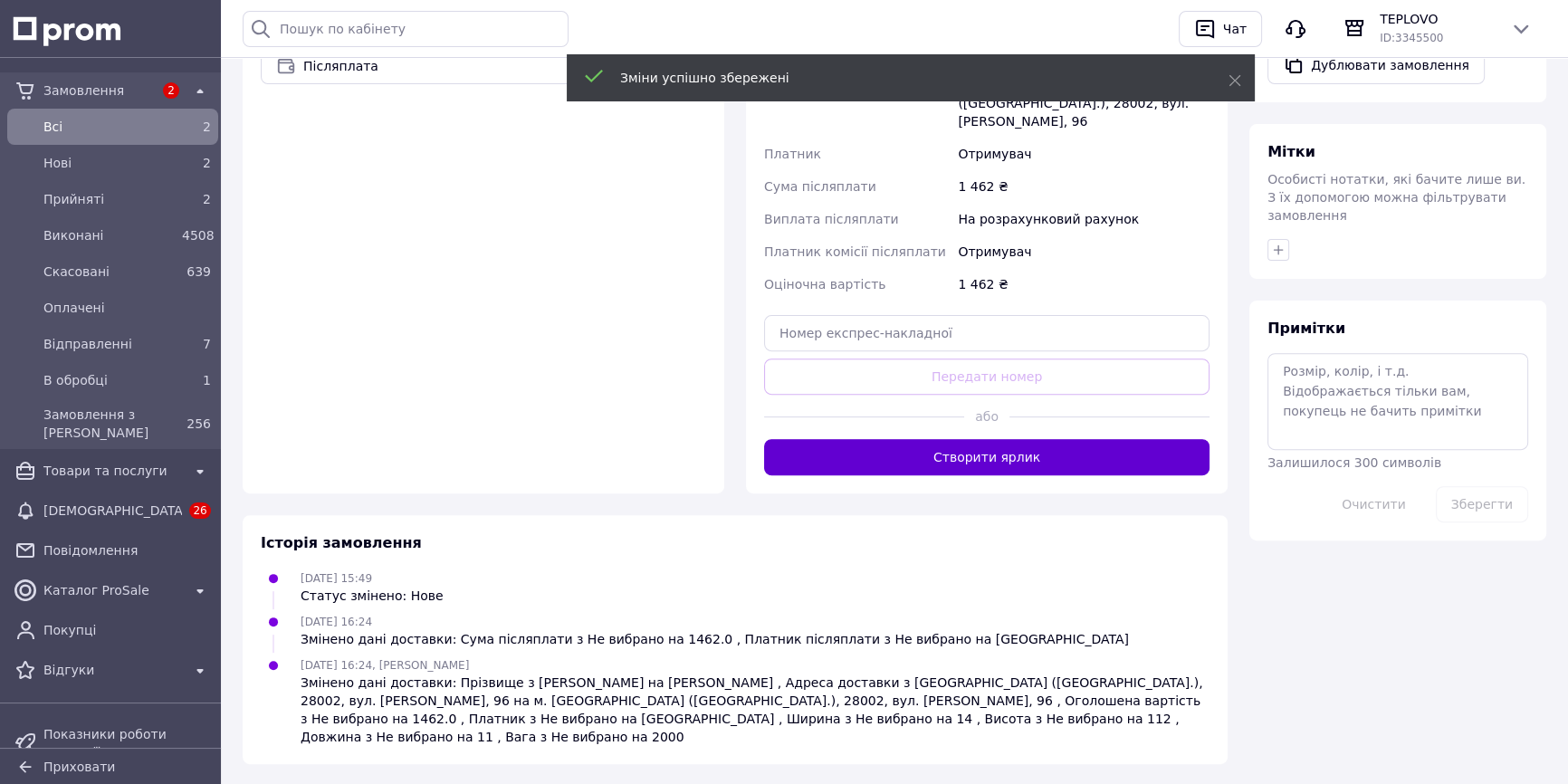
click at [965, 439] on button "Створити ярлик" at bounding box center [986, 456] width 446 height 36
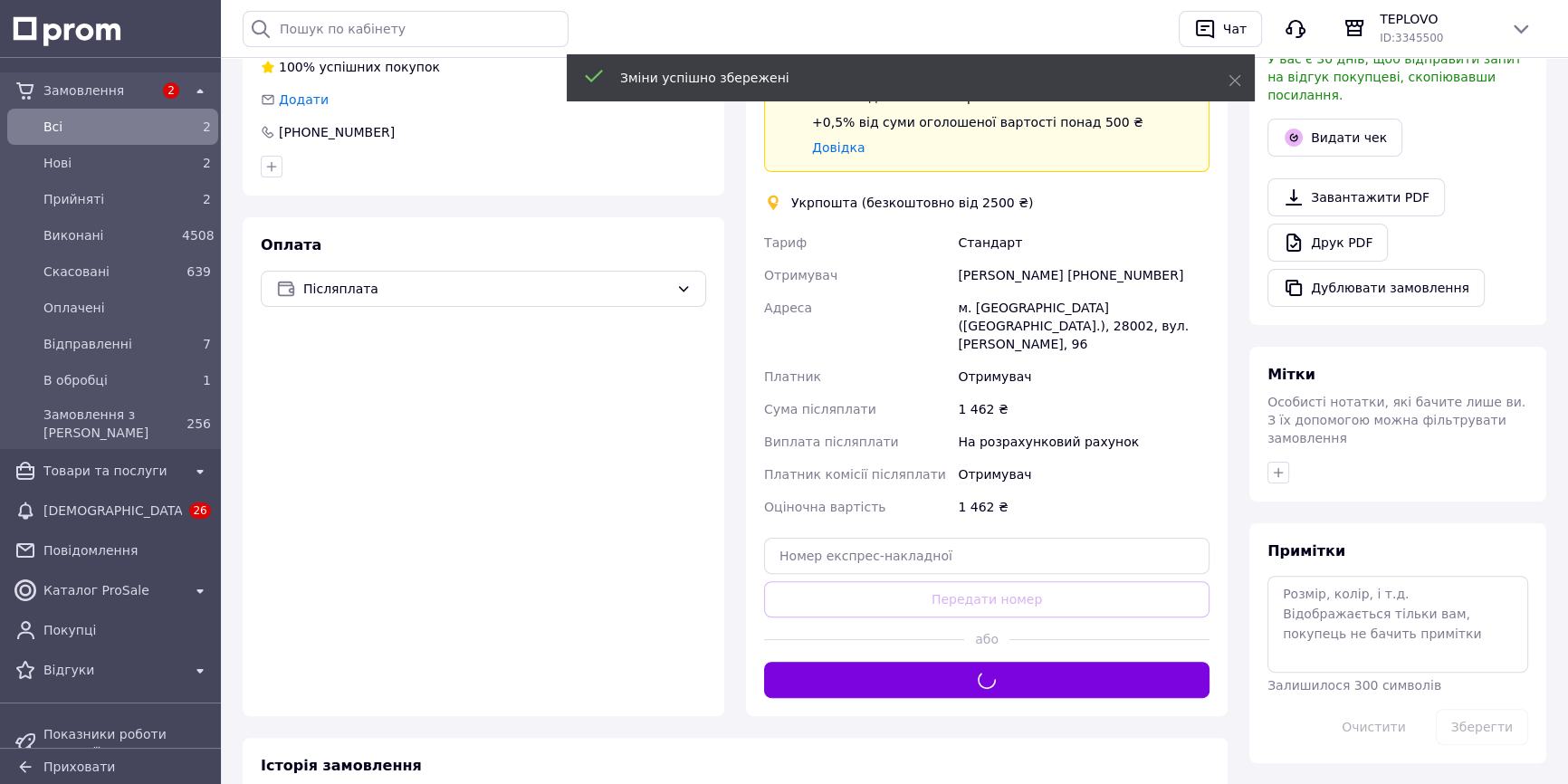
scroll to position [408, 0]
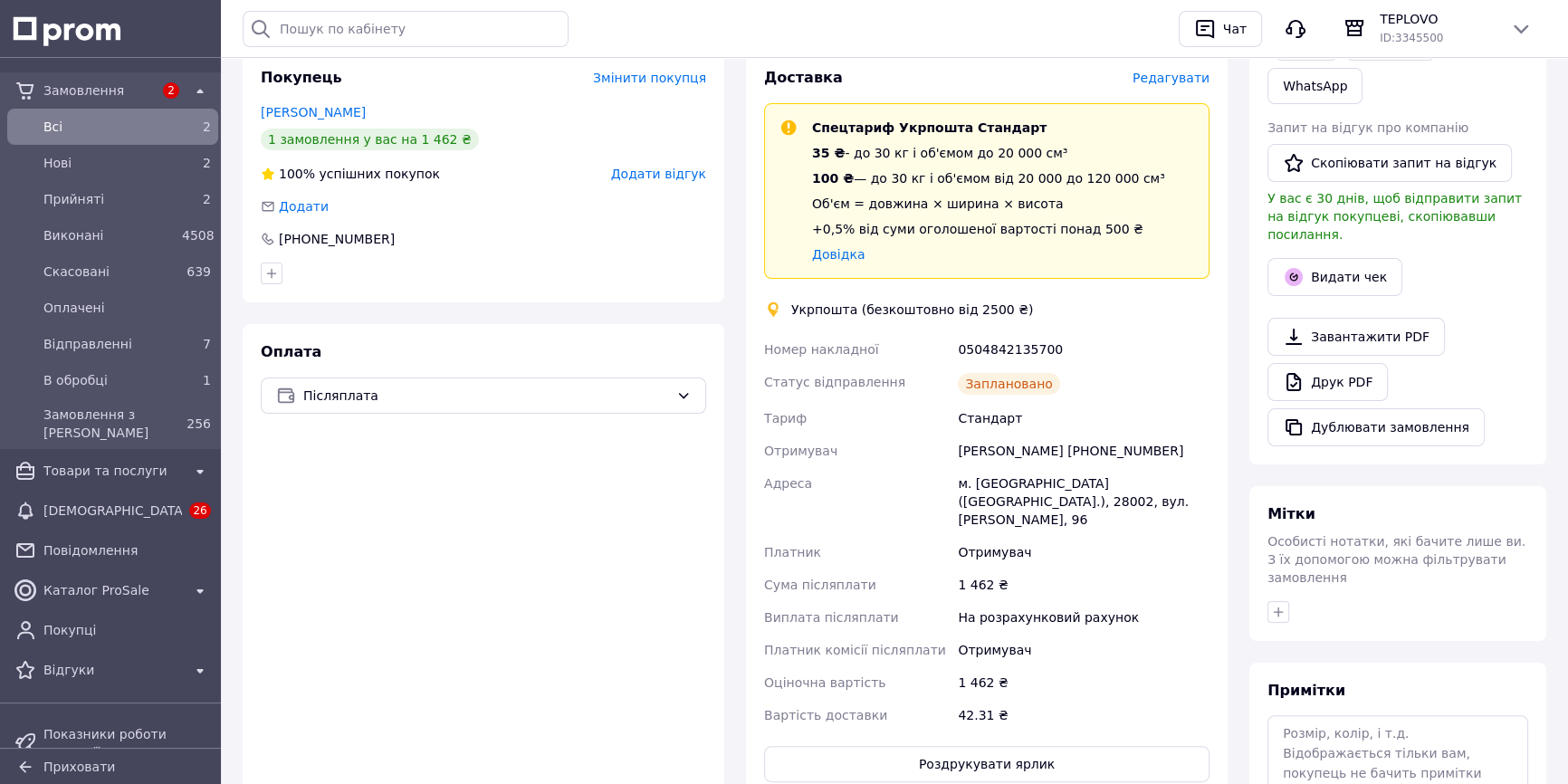
click at [576, 92] on div "Покупець Змінити покупця Кузьменко Роман 1 замовлення у вас на 1 462 ₴ 100% усп…" at bounding box center [484, 176] width 482 height 252
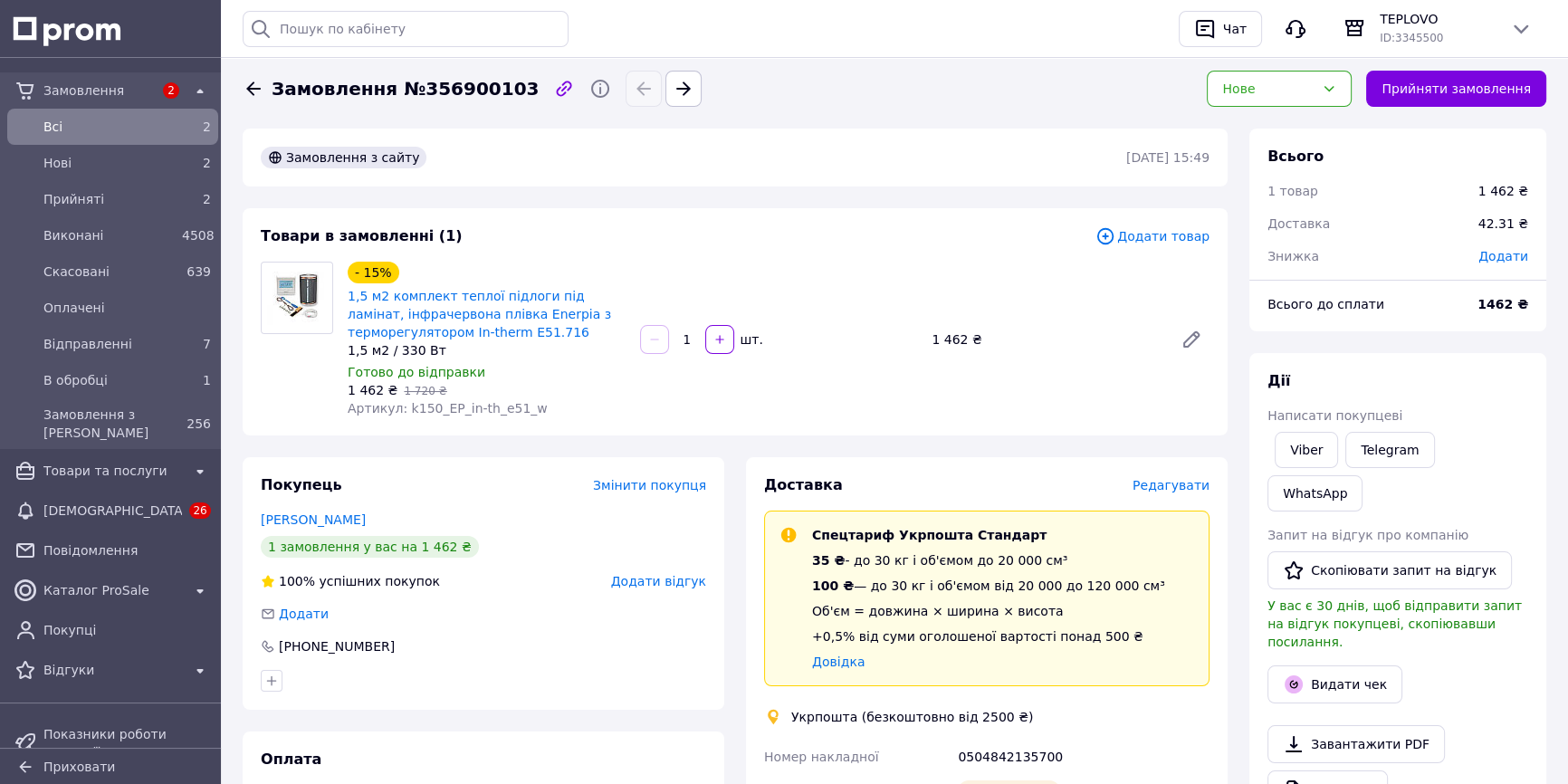
scroll to position [0, 0]
click at [451, 100] on span "Замовлення №356900103" at bounding box center [405, 90] width 267 height 26
copy span "356900103"
drag, startPoint x: 1321, startPoint y: 353, endPoint x: 1299, endPoint y: 361, distance: 23.4
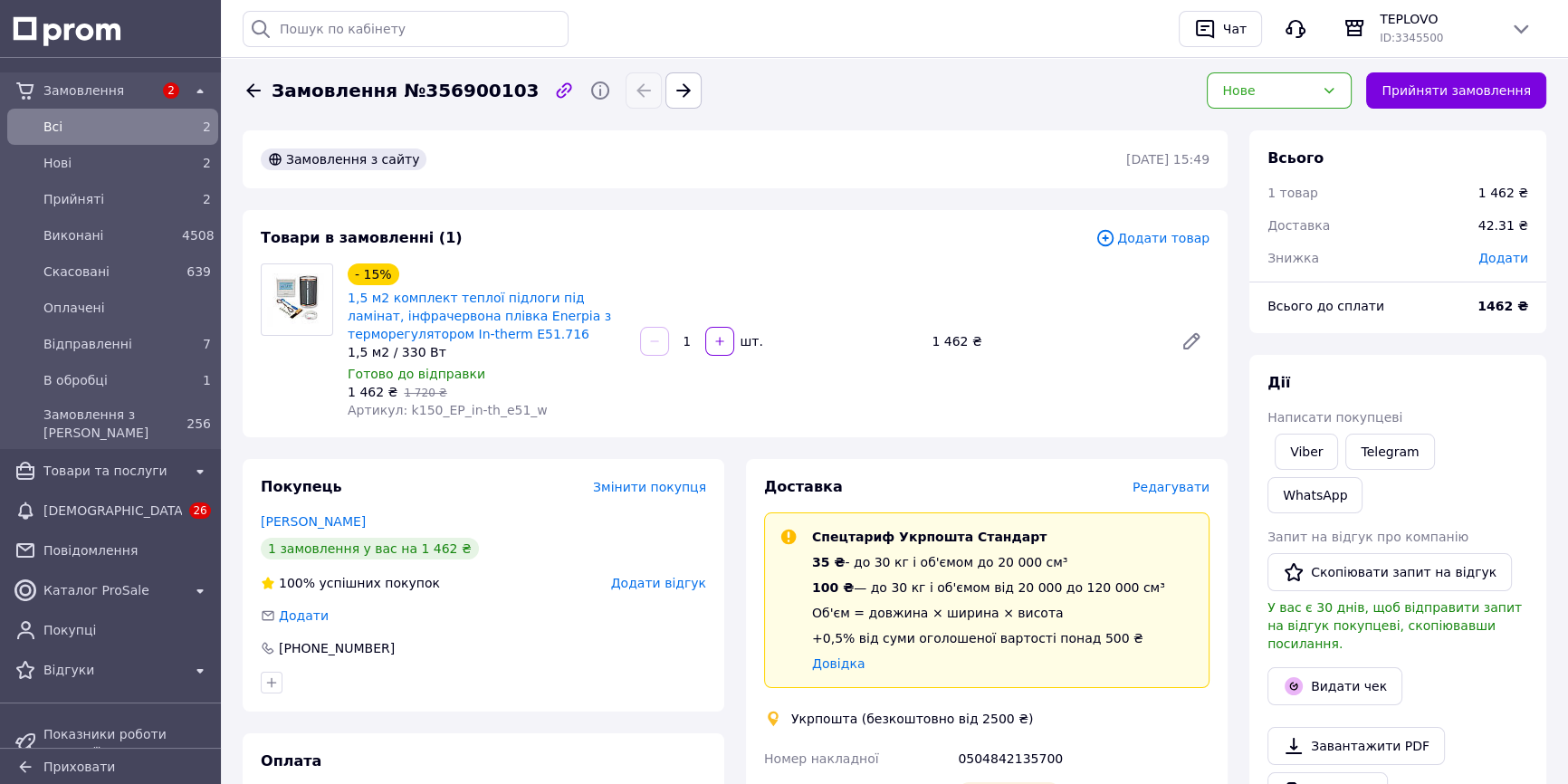
click at [1321, 353] on div "Всього 1 товар 1 462 ₴ Доставка 42.31 ₴ Знижка Додати Всього до сплати 1462 ₴ Д…" at bounding box center [1398, 720] width 297 height 1181
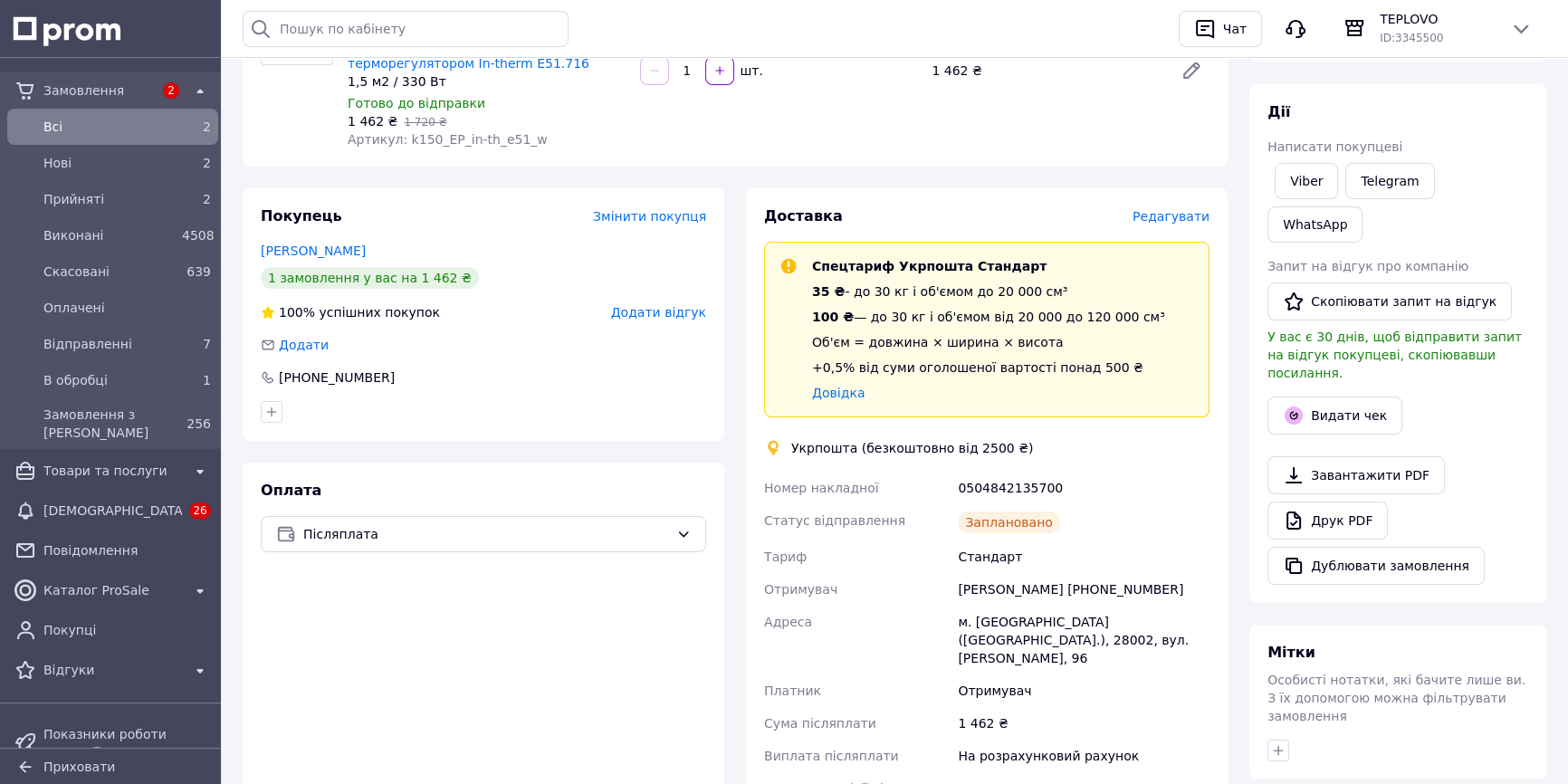
scroll to position [328, 0]
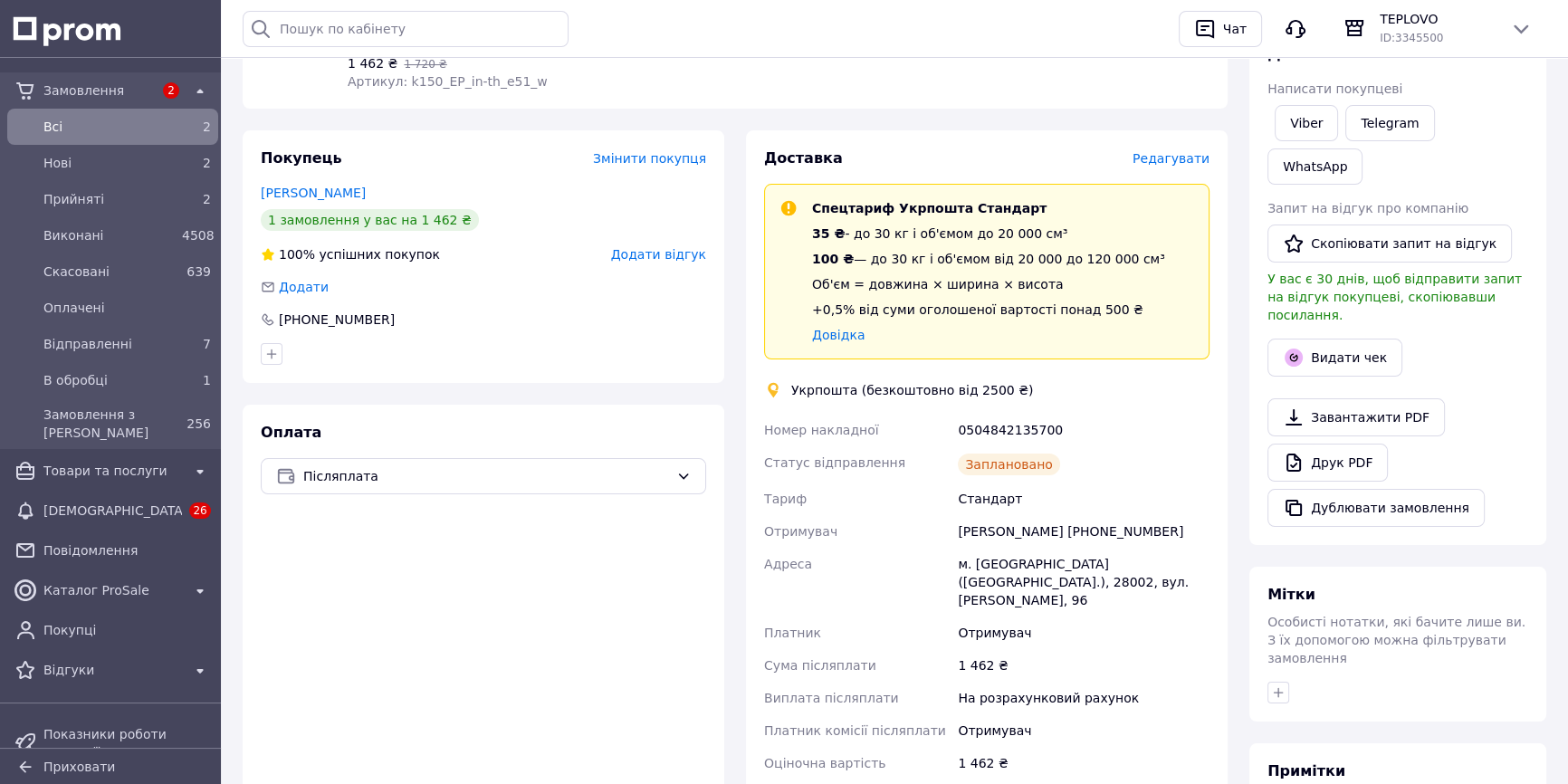
click at [1000, 425] on div "0504842135700" at bounding box center [1084, 430] width 259 height 33
copy div "0504842135700"
click at [1404, 492] on div "Всього 1 товар 1 462 ₴ Доставка 42.31 ₴ Знижка Додати Всього до сплати 1462 ₴ Д…" at bounding box center [1398, 392] width 297 height 1181
drag, startPoint x: 957, startPoint y: 565, endPoint x: 1150, endPoint y: 588, distance: 194.4
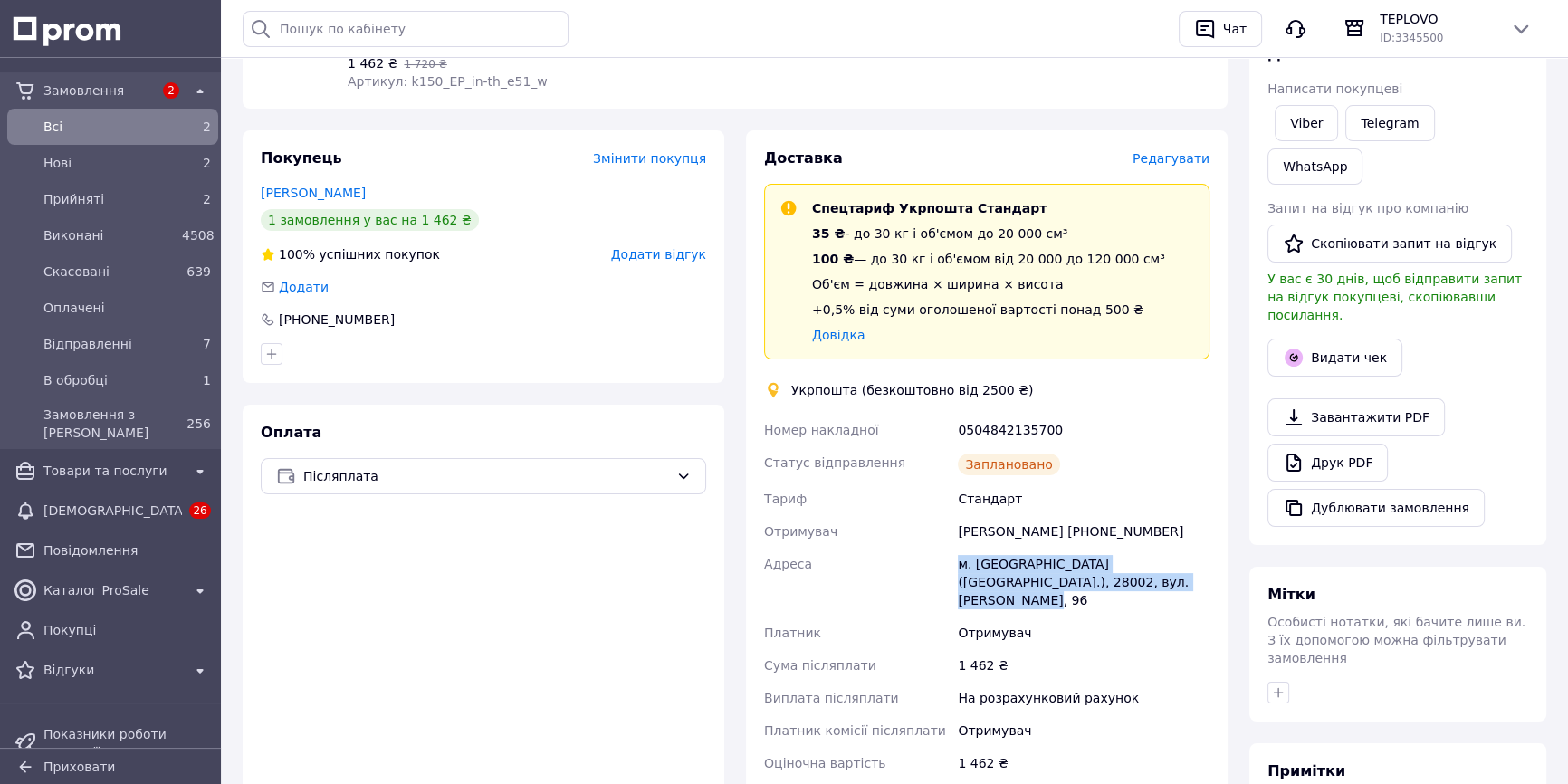
click at [1150, 588] on div "м. [GEOGRAPHIC_DATA] ([GEOGRAPHIC_DATA].), 28002, вул. [PERSON_NAME], 96" at bounding box center [1084, 581] width 259 height 69
copy div "м. [GEOGRAPHIC_DATA] ([GEOGRAPHIC_DATA].), 28002, вул. [PERSON_NAME], 96"
click at [1352, 567] on div "Мітки Особисті нотатки, які бачите лише ви. З їх допомогою можна фільтрувати за…" at bounding box center [1398, 643] width 297 height 154
drag, startPoint x: 957, startPoint y: 530, endPoint x: 1059, endPoint y: 532, distance: 102.0
click at [1059, 532] on div "Роман Кузьменко +380950874878" at bounding box center [1084, 532] width 259 height 33
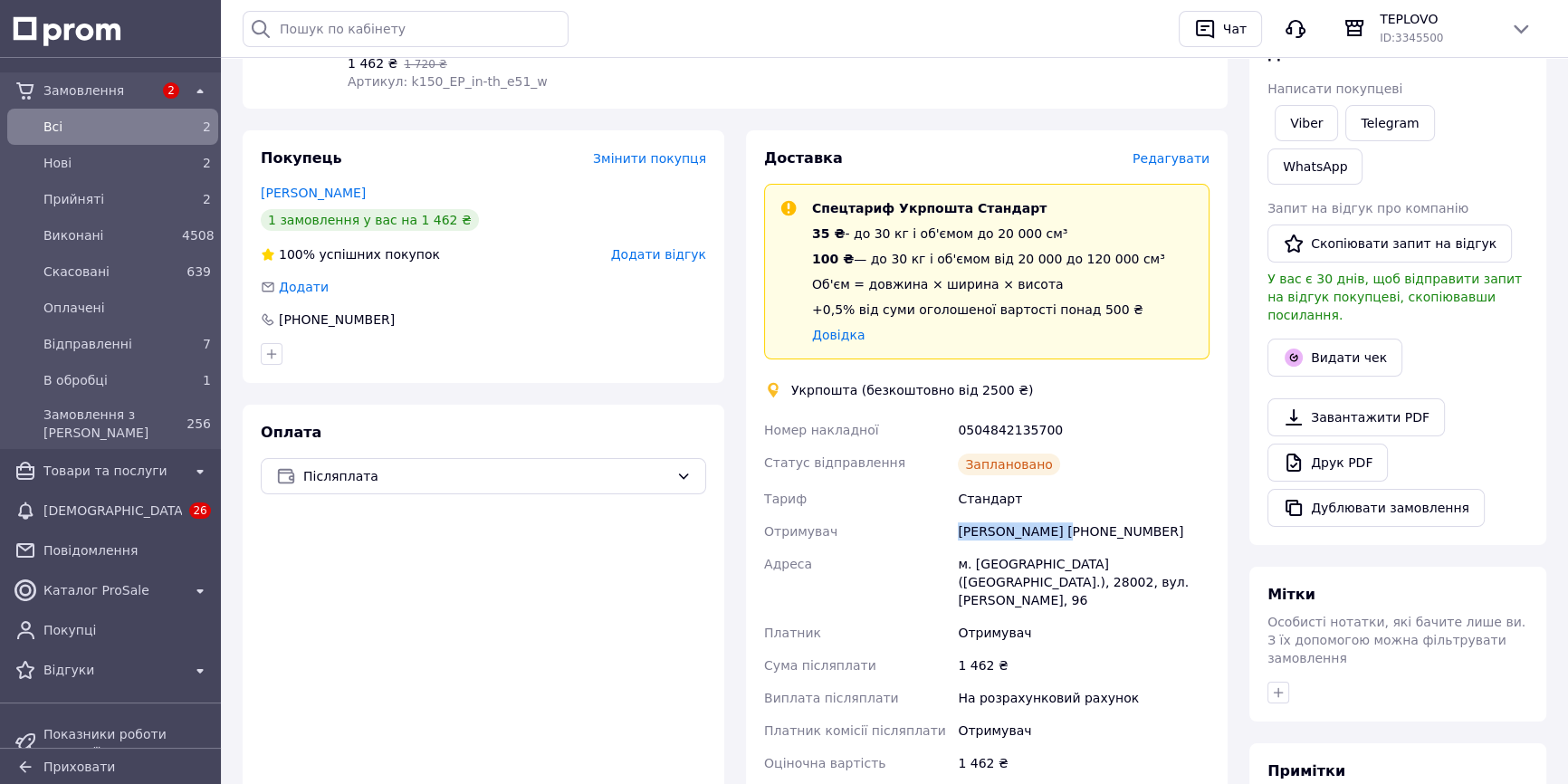
copy div "Роман Кузьменко"
drag, startPoint x: 1399, startPoint y: 498, endPoint x: 1245, endPoint y: 511, distance: 154.5
click at [1400, 498] on div "Всього 1 товар 1 462 ₴ Доставка 42.31 ₴ Знижка Додати Всього до сплати 1462 ₴ Д…" at bounding box center [1398, 392] width 297 height 1181
drag, startPoint x: 1084, startPoint y: 529, endPoint x: 1168, endPoint y: 525, distance: 84.1
click at [1168, 525] on div "Роман Кузьменко +380950874878" at bounding box center [1084, 532] width 259 height 33
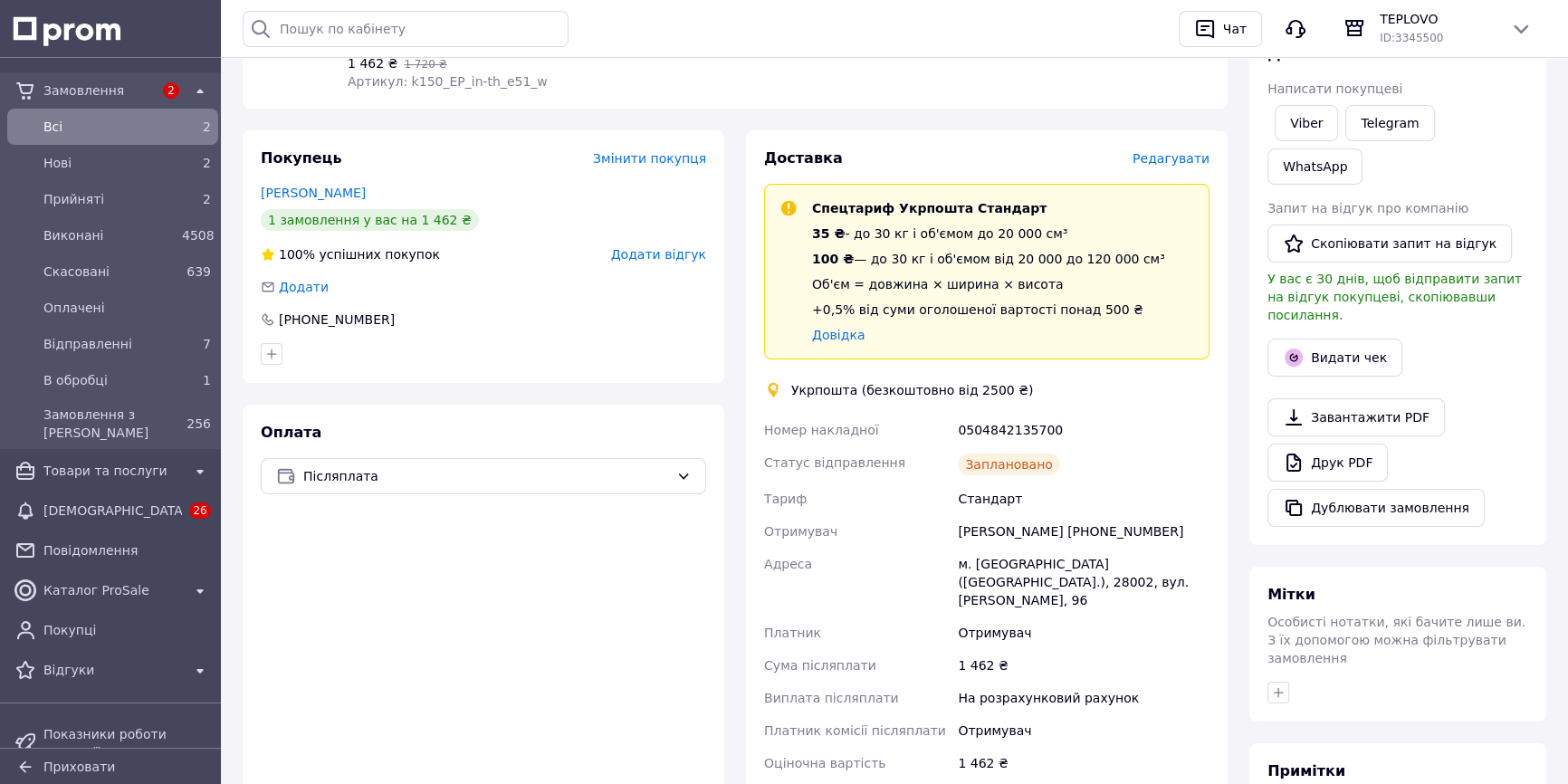
copy div "0950874878"
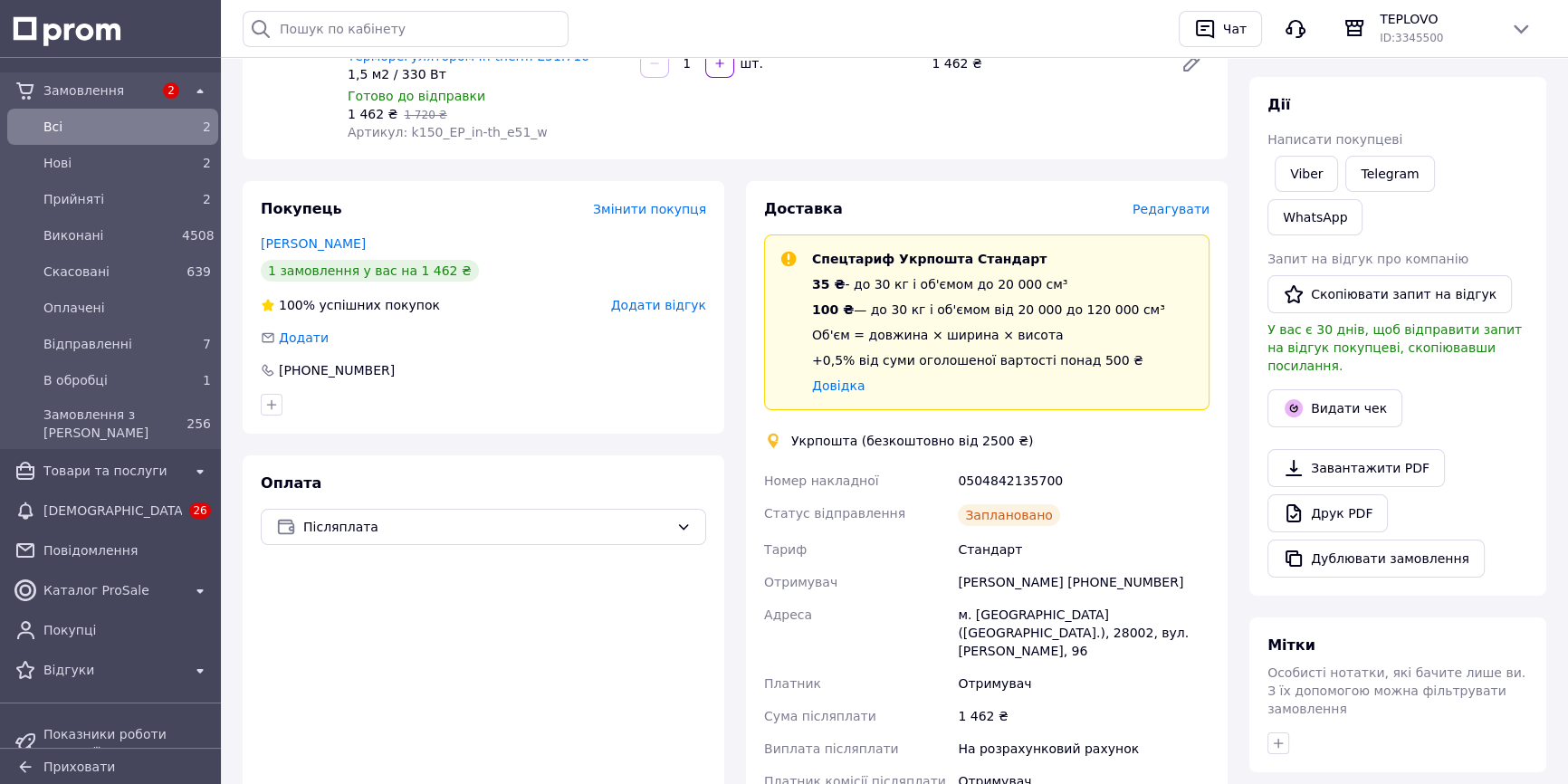
scroll to position [0, 0]
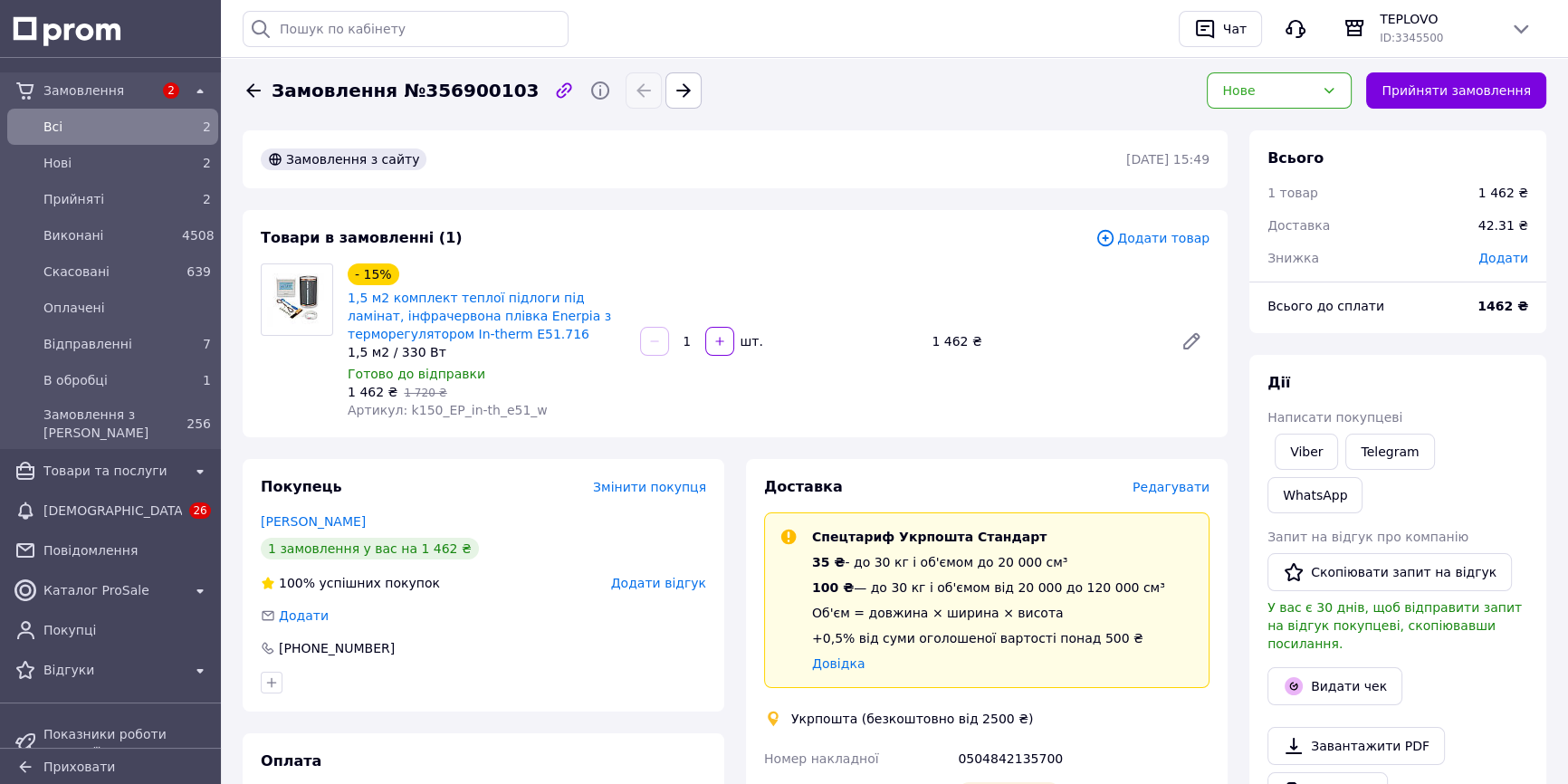
click at [1333, 341] on div "Всього 1 товар 1 462 ₴ Доставка 42.31 ₴ Знижка Додати Всього до сплати 1462 ₴ Д…" at bounding box center [1398, 720] width 297 height 1181
click at [90, 178] on link "Нові 2" at bounding box center [113, 162] width 225 height 36
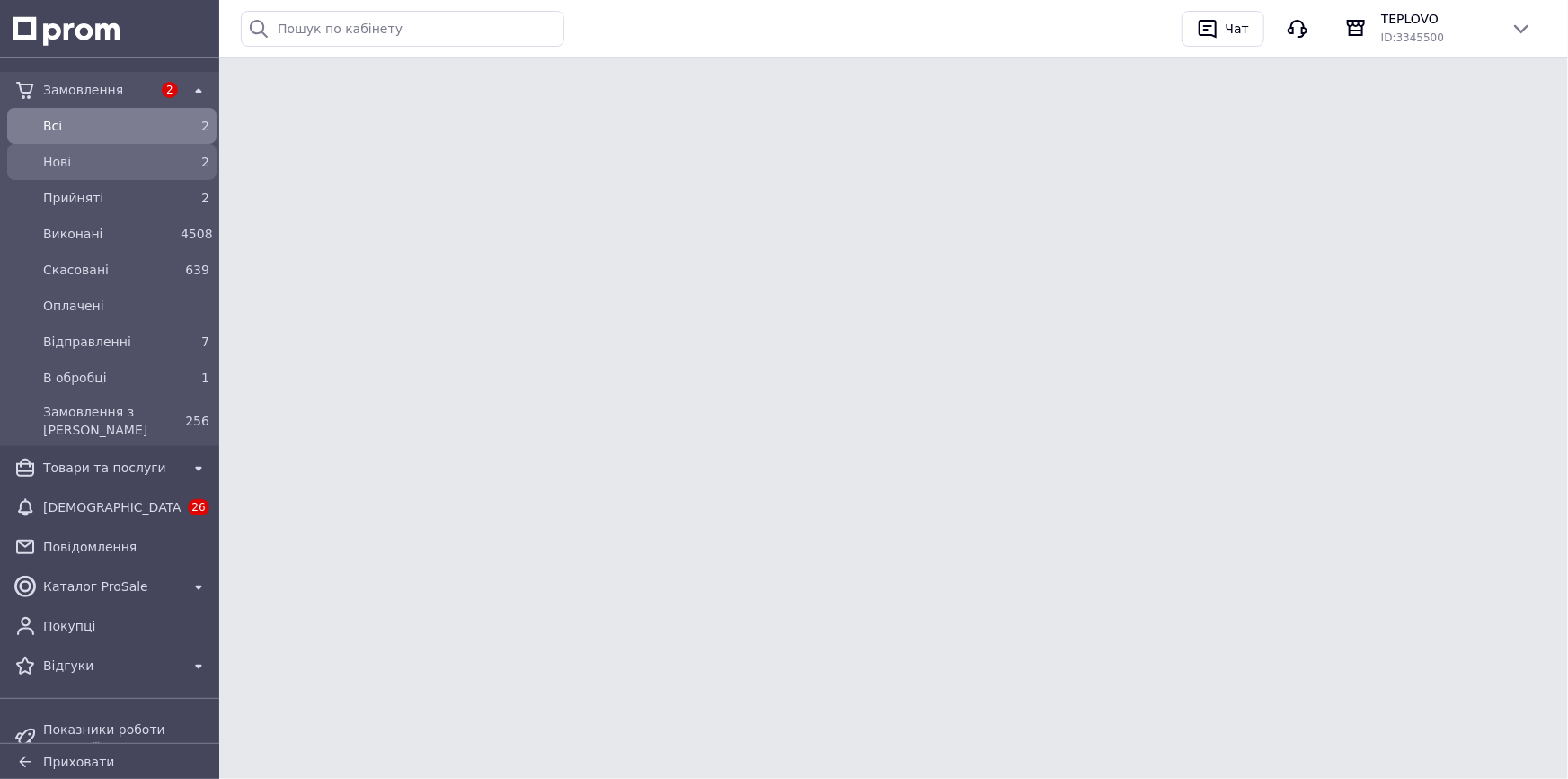
click at [130, 167] on span "Нові" at bounding box center [108, 162] width 130 height 18
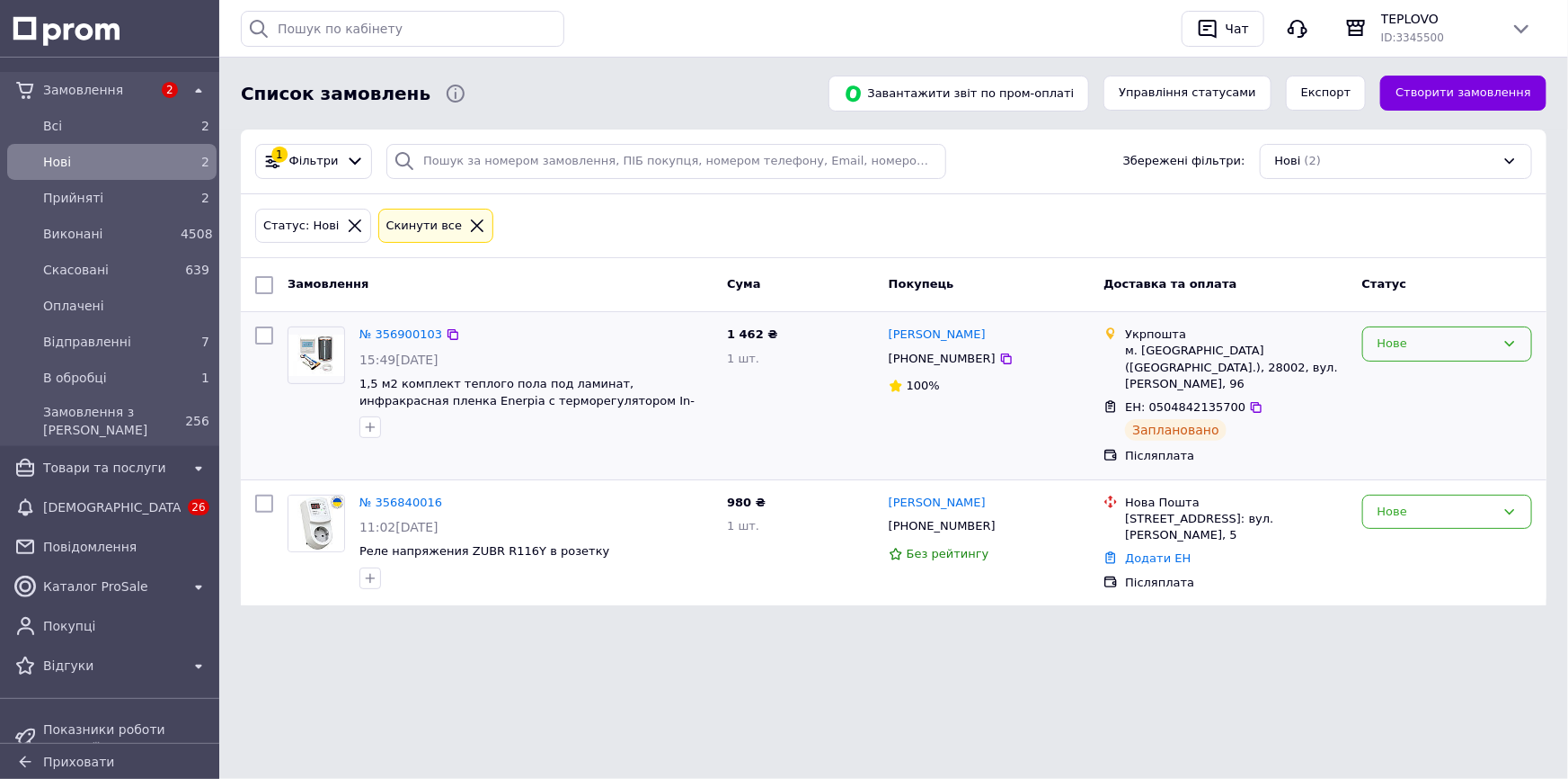
click at [1389, 341] on div "Нове" at bounding box center [1436, 344] width 118 height 19
click at [1403, 375] on li "Прийнято" at bounding box center [1448, 382] width 168 height 34
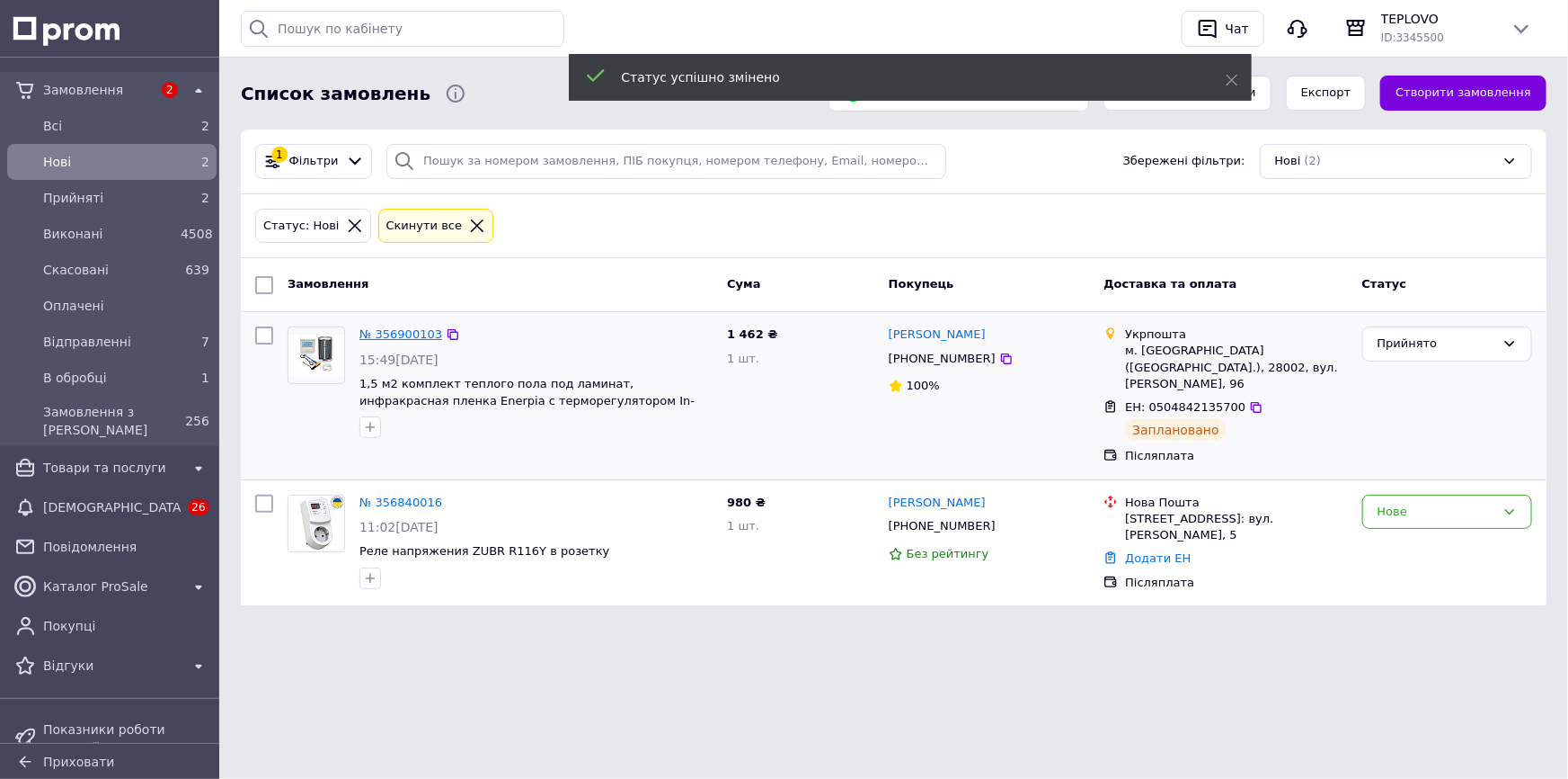
click at [380, 334] on link "№ 356900103" at bounding box center [401, 334] width 83 height 13
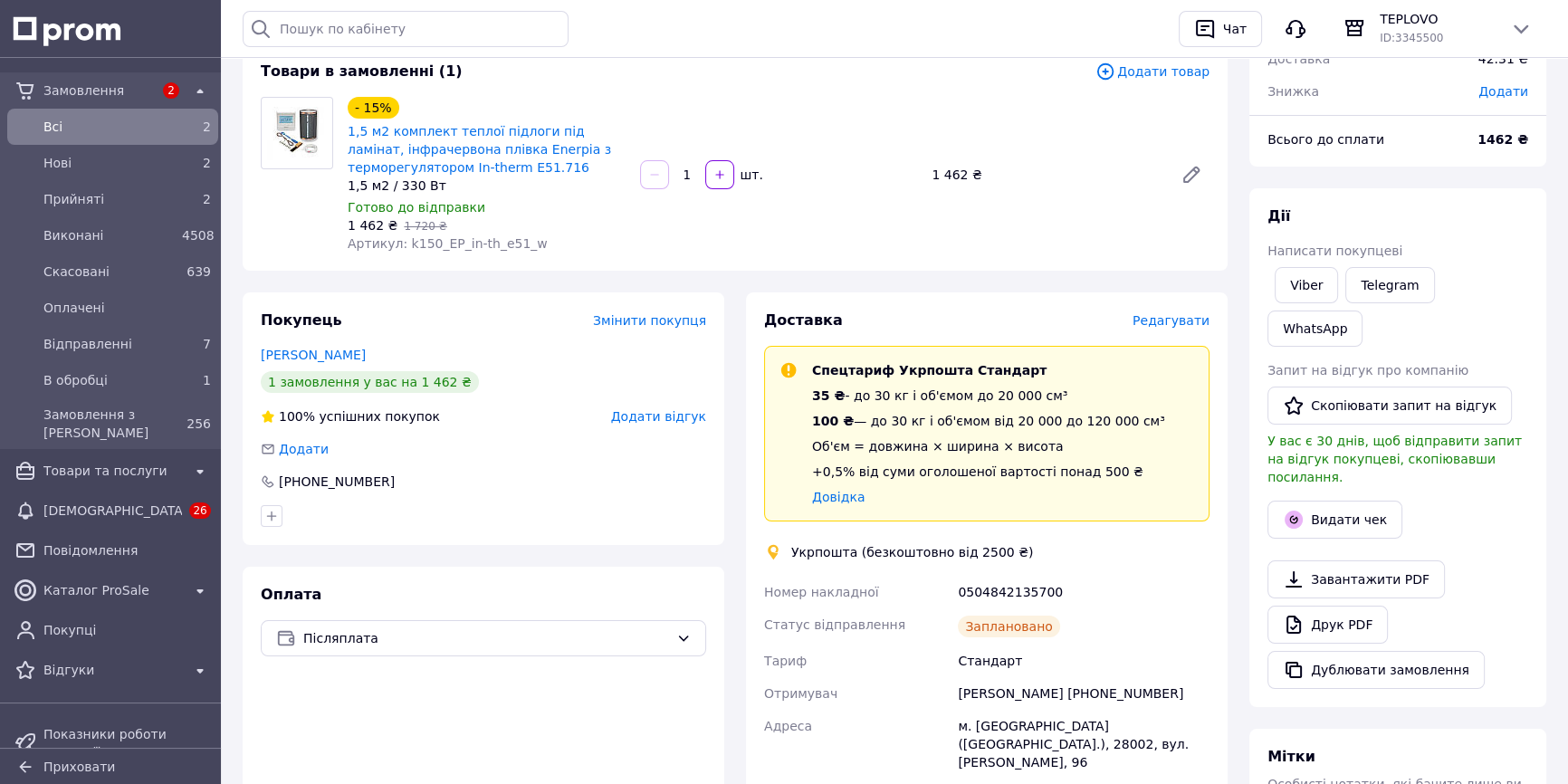
scroll to position [410, 0]
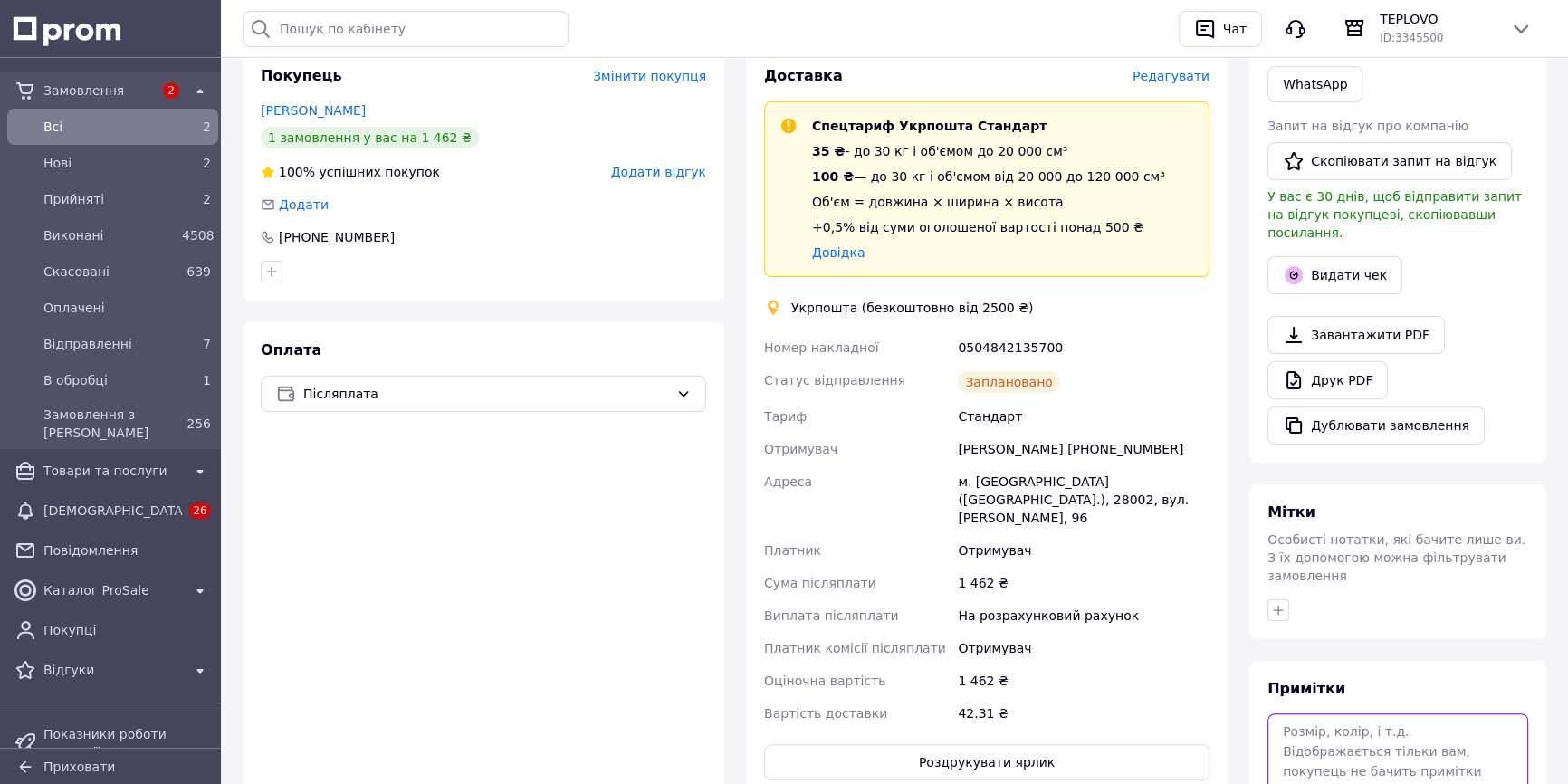
click at [1355, 713] on textarea at bounding box center [1397, 761] width 261 height 96
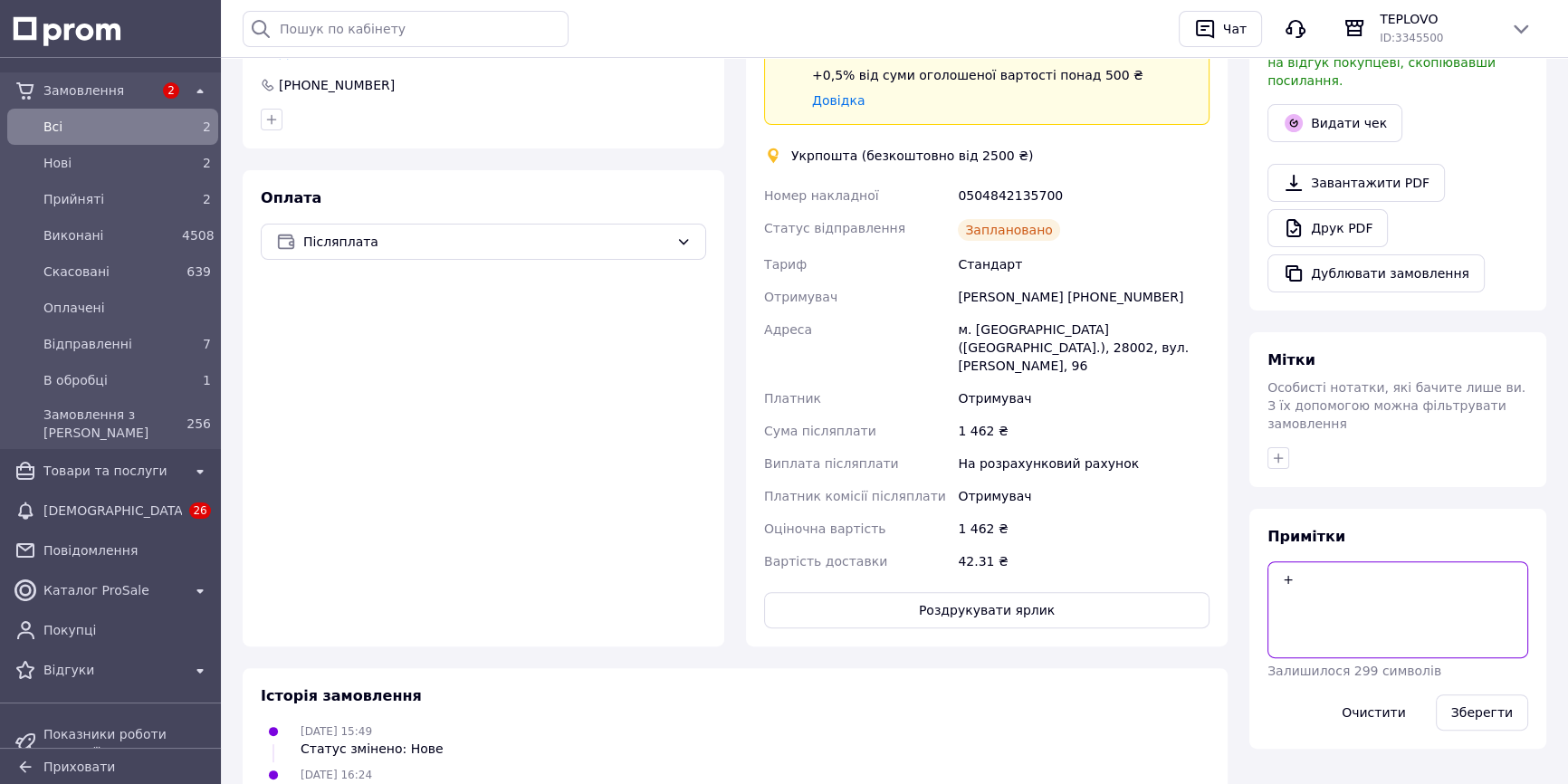
scroll to position [575, 0]
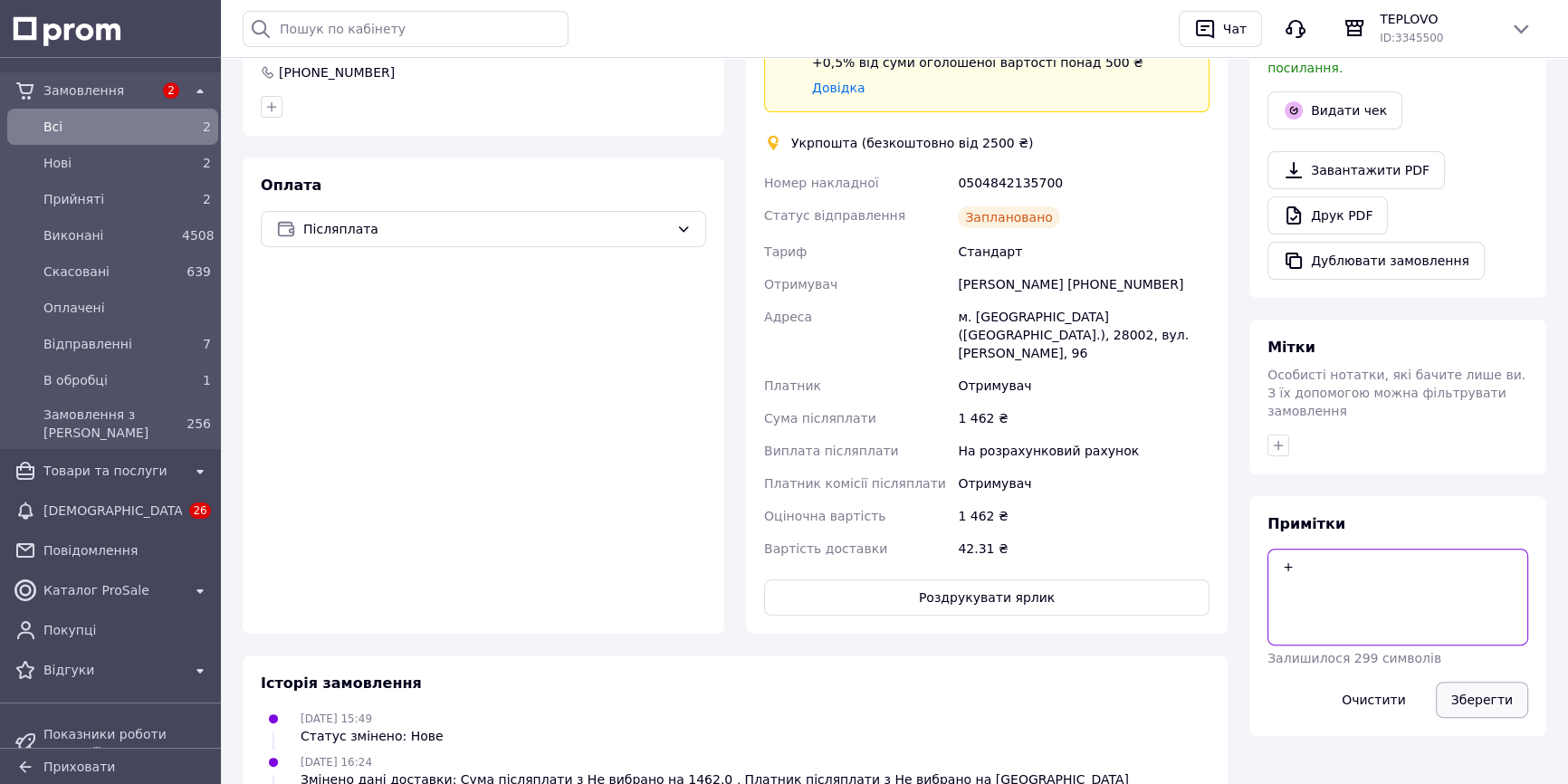
type textarea "+"
click at [1452, 681] on button "Зберегти" at bounding box center [1482, 699] width 92 height 36
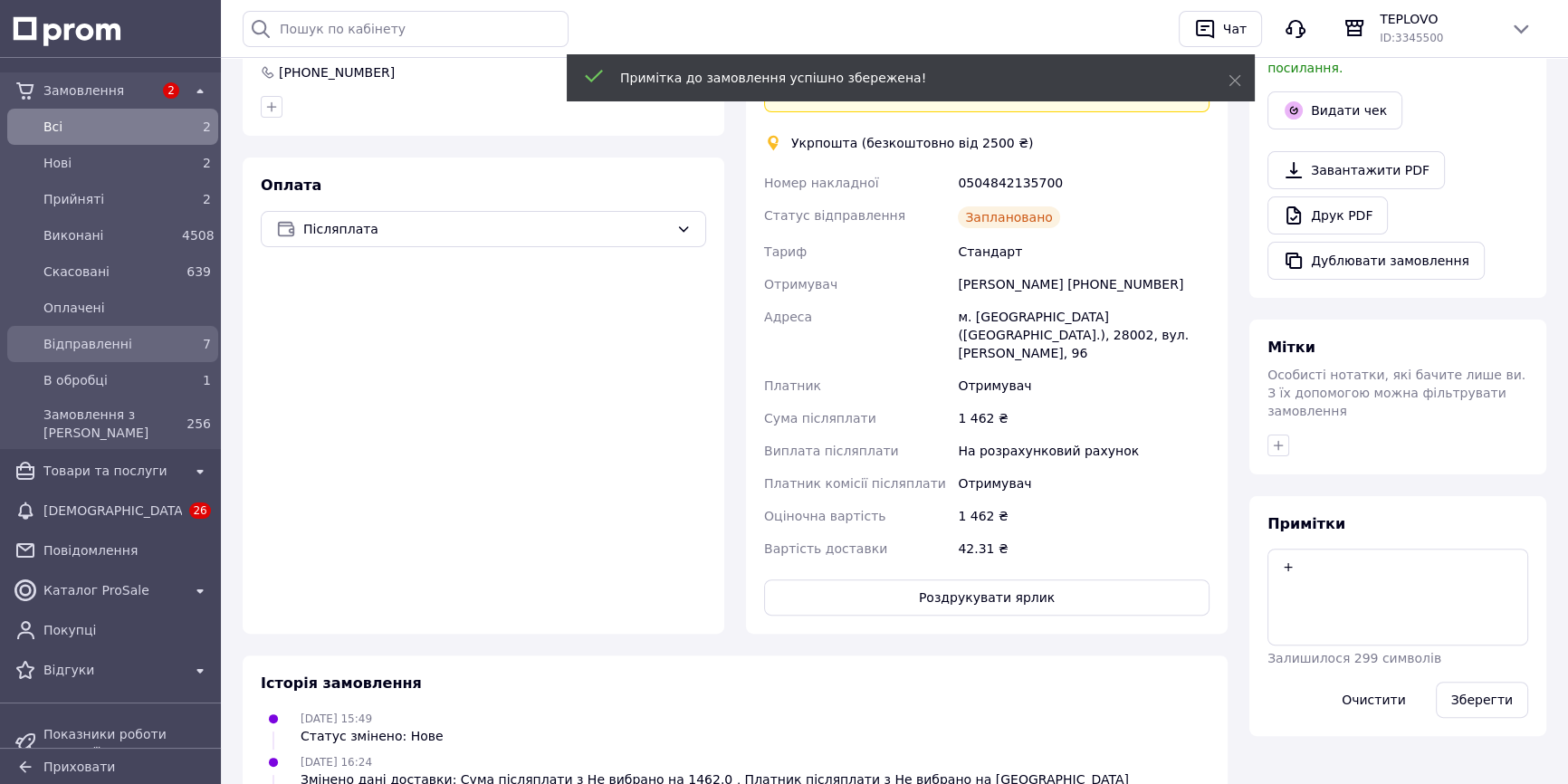
click at [85, 329] on div "Відправленні 7" at bounding box center [113, 343] width 204 height 29
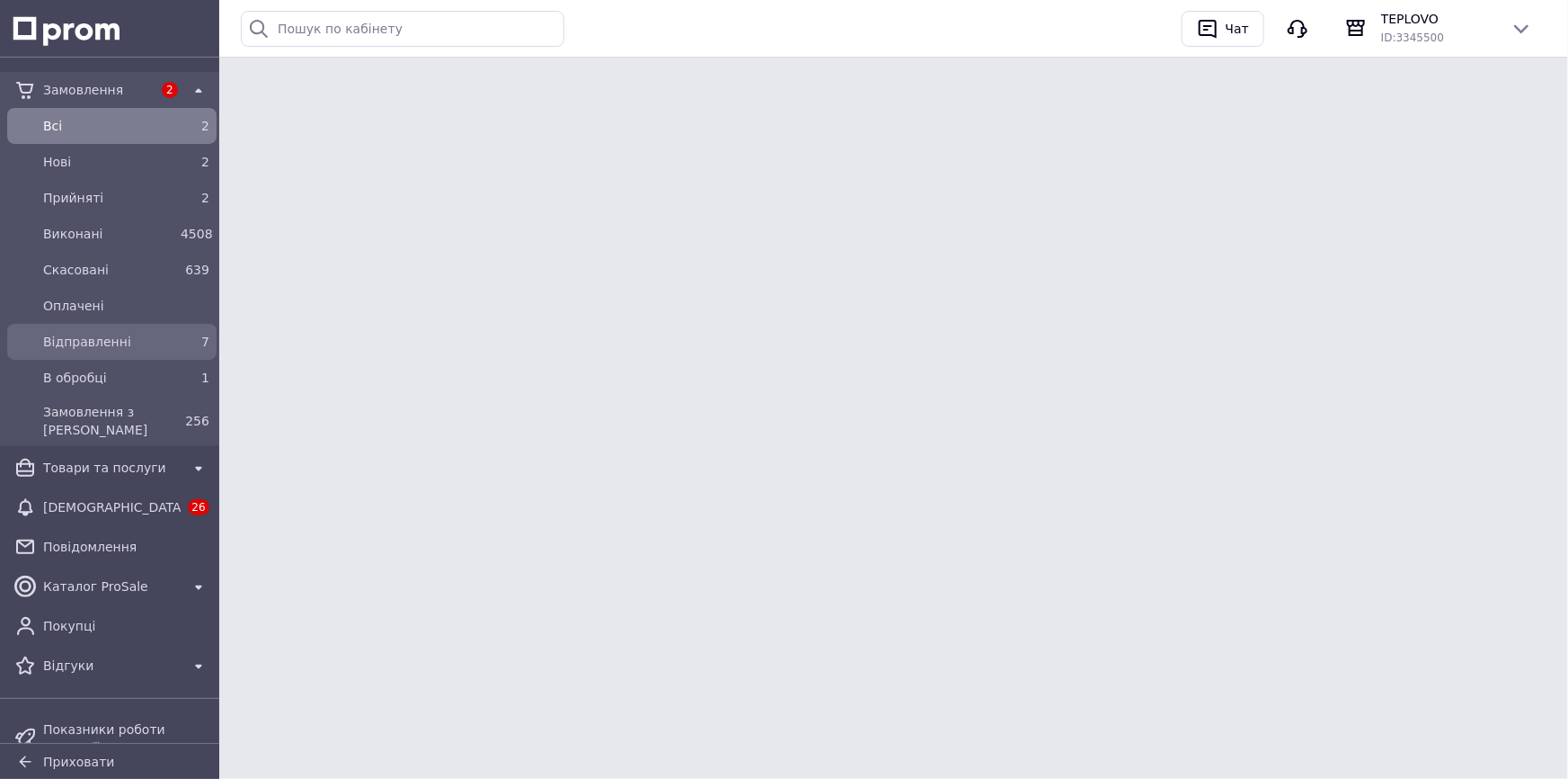
click at [114, 338] on span "Відправленні" at bounding box center [108, 341] width 130 height 18
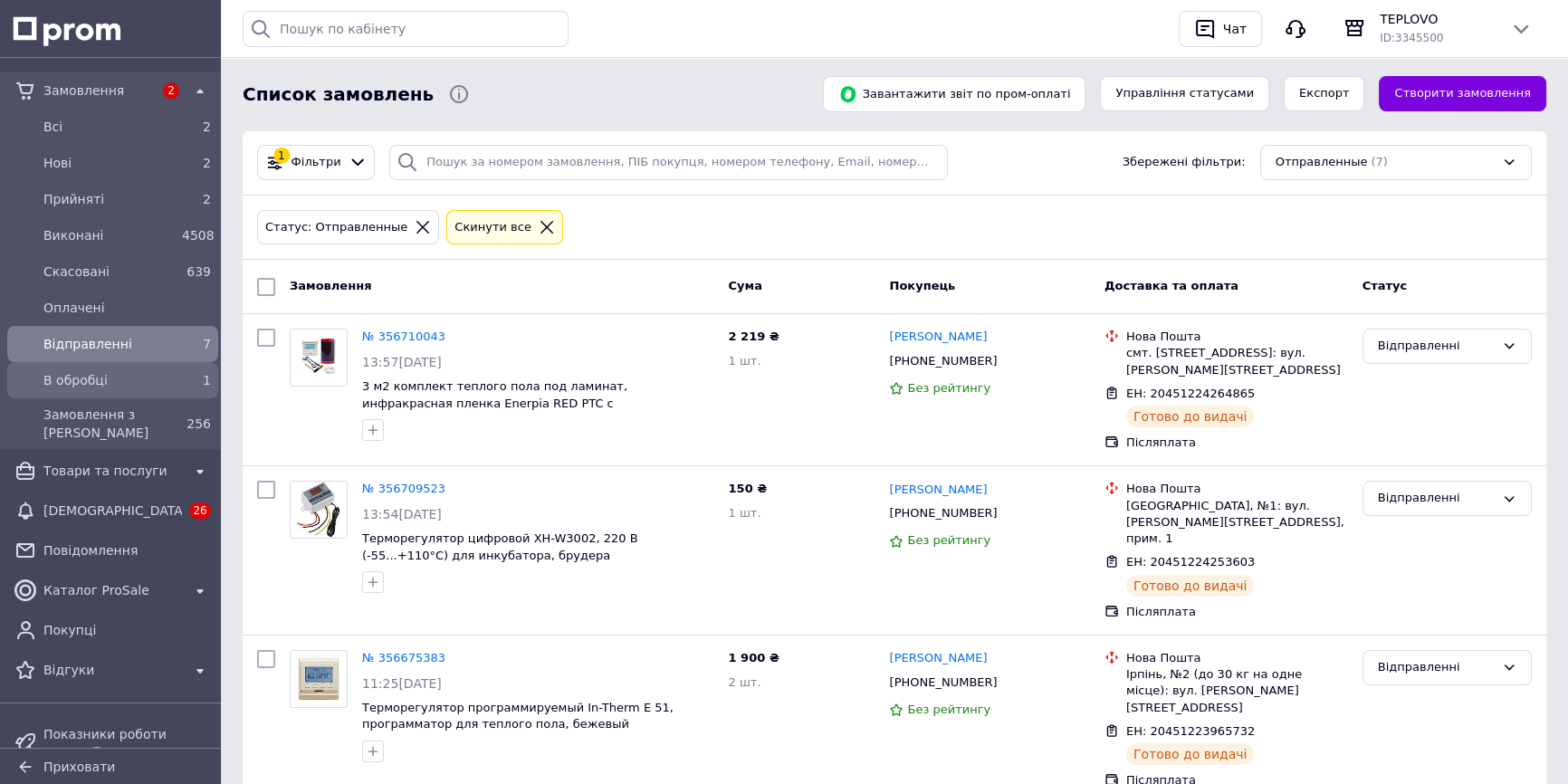
click at [149, 368] on div "В обробці" at bounding box center [109, 380] width 139 height 25
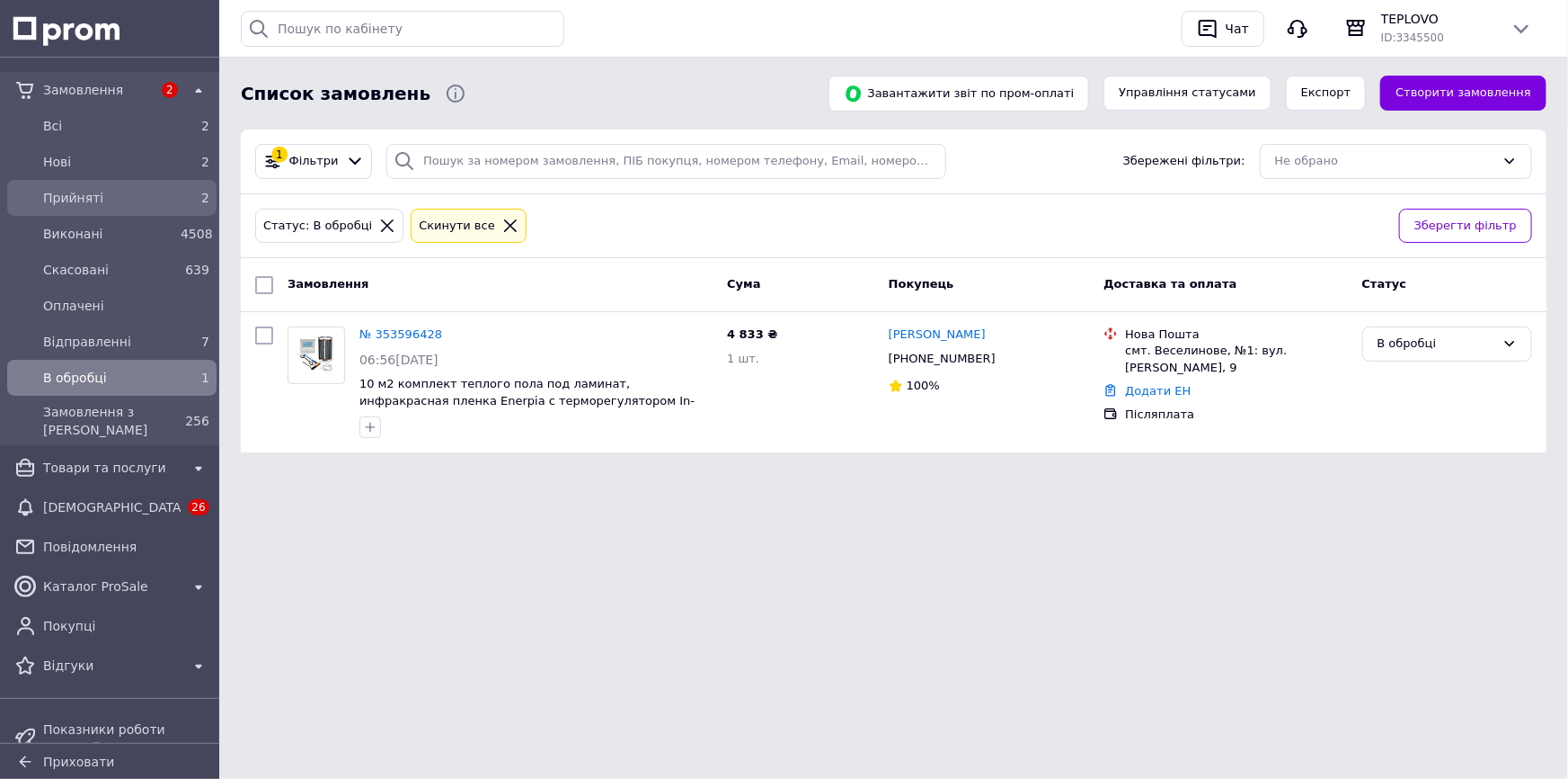
click at [62, 193] on span "Прийняті" at bounding box center [108, 198] width 130 height 18
